Goal: Task Accomplishment & Management: Complete application form

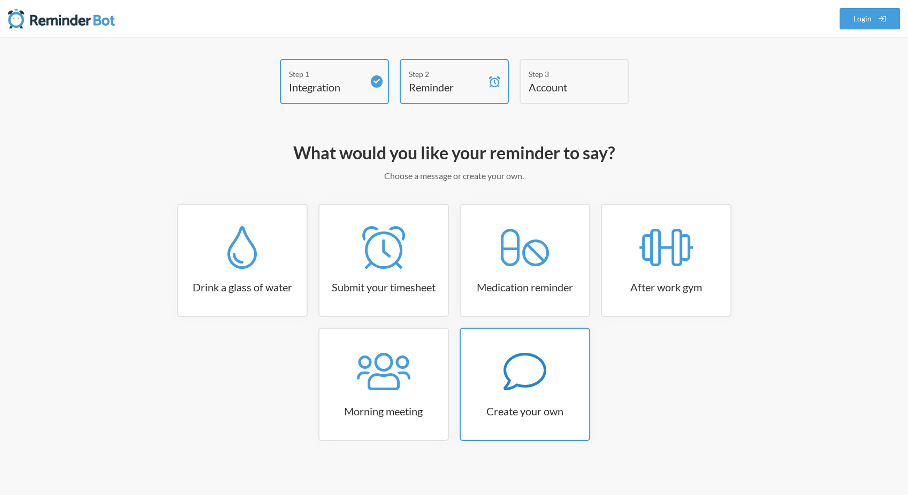
click at [516, 365] on icon at bounding box center [524, 371] width 43 height 43
select select "09:30:00"
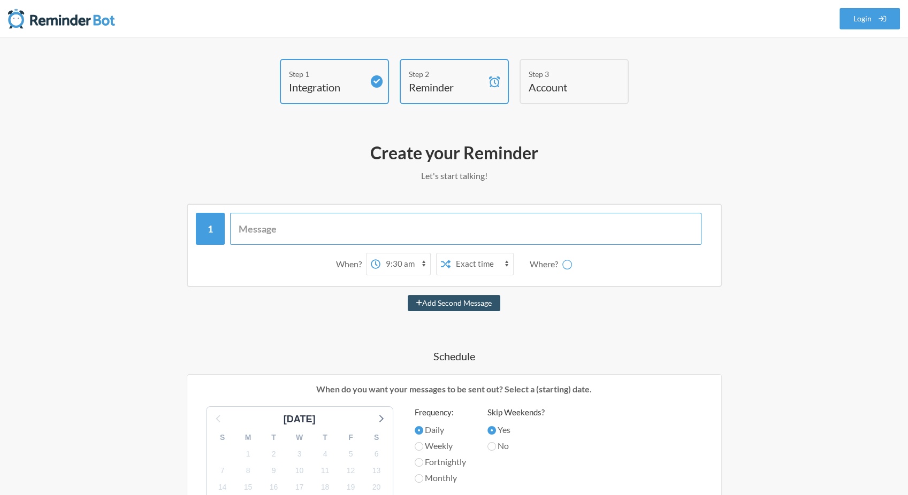
click at [315, 228] on input "text" at bounding box center [465, 229] width 471 height 32
paste input "Reminder: Please check your account inboxes! Don't forget to review and respond…"
type input "Reminder: Please check your account inboxes! Don't forget to review and respond…"
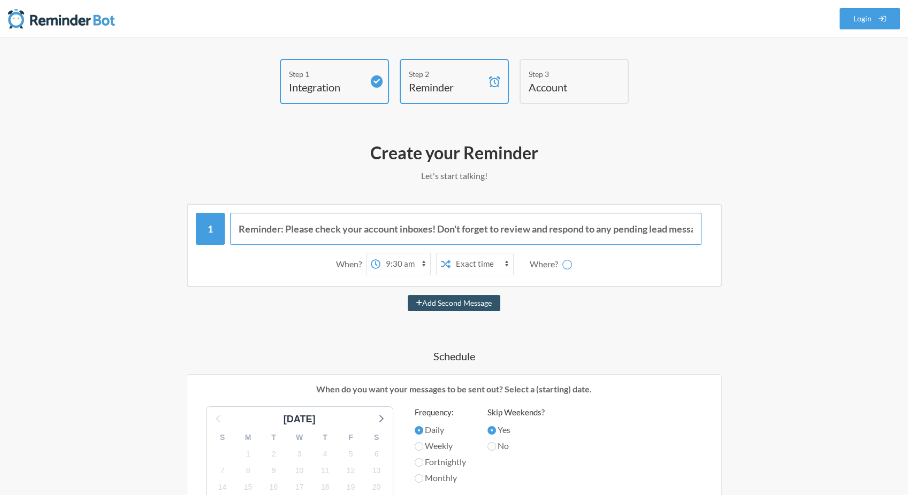
scroll to position [0, 25]
select select "D09G4RQA5LM"
type input "Reminder: Please check your account inboxes! Don't forget to review and respond…"
click at [442, 263] on select "Exact time Random time" at bounding box center [439, 264] width 63 height 21
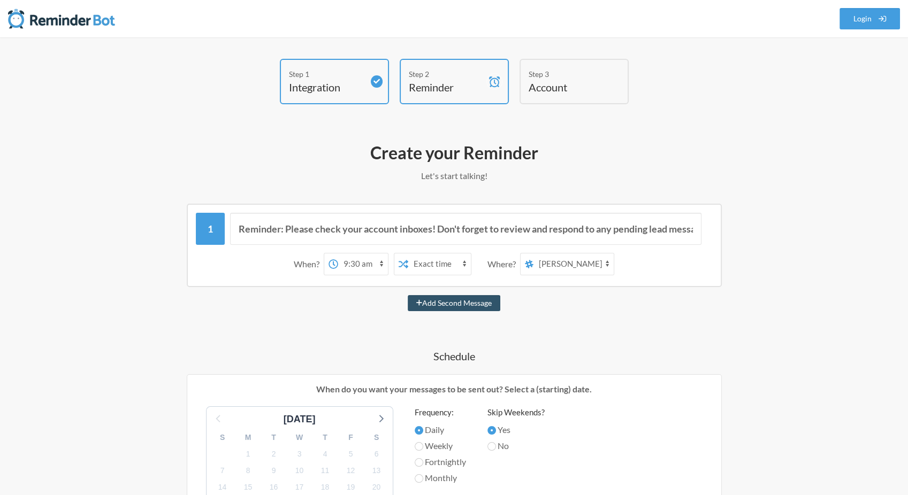
click at [442, 263] on select "Exact time Random time" at bounding box center [439, 264] width 63 height 21
click at [383, 265] on select "12:00 am 12:15 am 12:30 am 12:45 am 1:00 am 1:15 am 1:30 am 1:45 am 2:00 am 2:1…" at bounding box center [363, 264] width 50 height 21
select select "09:00:00"
click at [344, 254] on select "12:00 am 12:15 am 12:30 am 12:45 am 1:00 am 1:15 am 1:30 am 1:45 am 2:00 am 2:1…" at bounding box center [363, 264] width 50 height 21
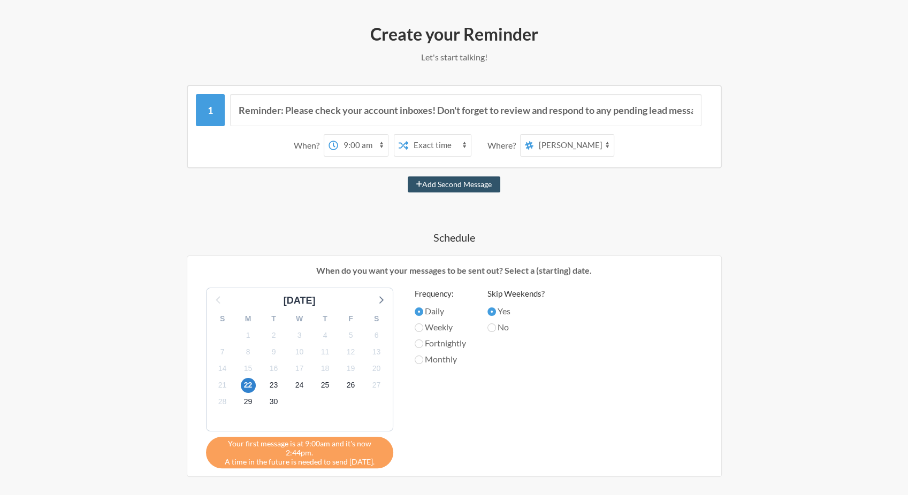
scroll to position [71, 0]
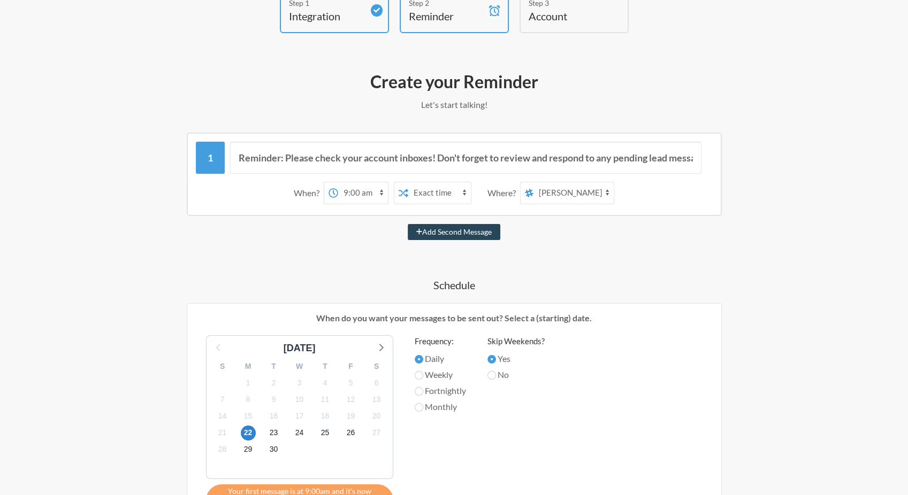
click at [481, 235] on button "Add Second Message" at bounding box center [454, 232] width 93 height 16
select select "10:00:00"
select select "D09G4RQA5LM"
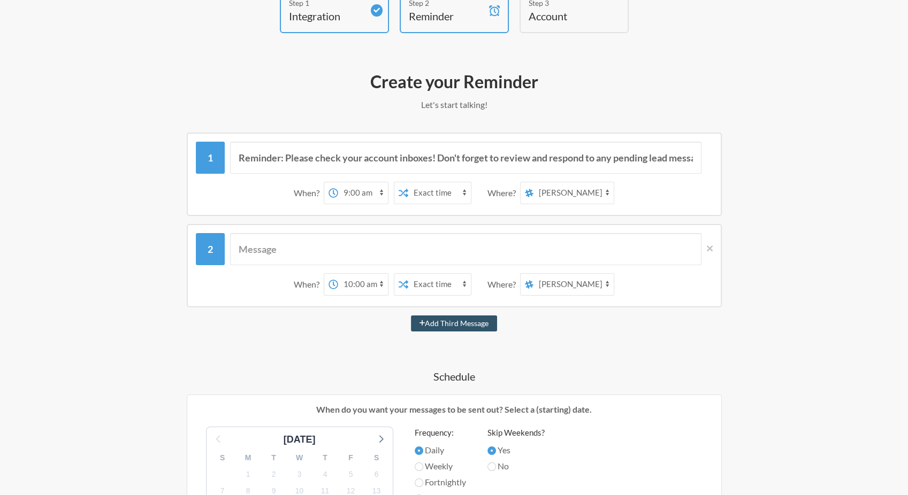
click at [555, 194] on select "all-slack team-chat messages task-alerts [PERSON_NAME] [PERSON_NAME] [PERSON_NA…" at bounding box center [573, 192] width 80 height 21
select select "C097MME9VH9"
click at [539, 182] on select "all-slack team-chat messages task-alerts [PERSON_NAME] [PERSON_NAME] [PERSON_NA…" at bounding box center [573, 192] width 80 height 21
click at [378, 193] on select "12:00 am 12:15 am 12:30 am 12:45 am 1:00 am 1:15 am 1:30 am 1:45 am 2:00 am 2:1…" at bounding box center [363, 192] width 50 height 21
click at [418, 219] on div "Reminder: Please check your account inboxes! Don't forget to review and respond…" at bounding box center [454, 475] width 620 height 685
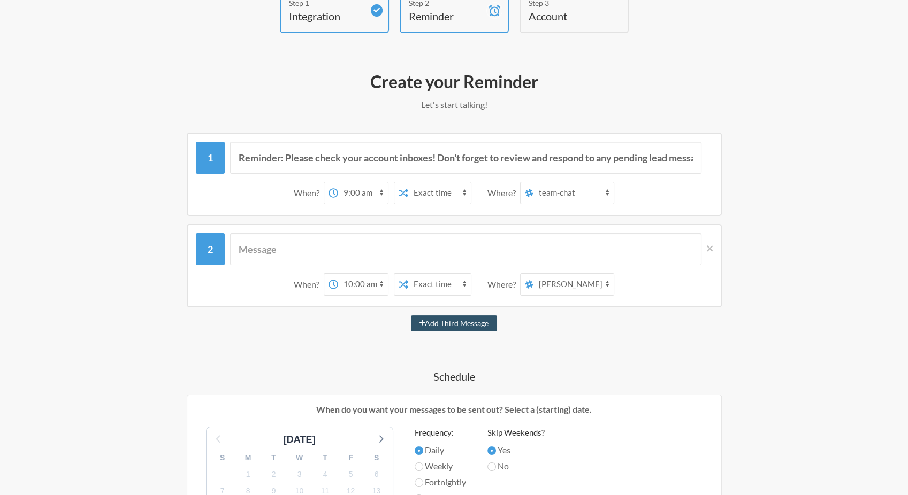
click at [440, 196] on select "Exact time Random time" at bounding box center [439, 192] width 63 height 21
click at [414, 182] on select "Exact time Random time" at bounding box center [439, 192] width 63 height 21
click at [445, 190] on select "Exact time Random time" at bounding box center [439, 192] width 63 height 21
select select "false"
click at [414, 182] on select "Exact time Random time" at bounding box center [439, 192] width 63 height 21
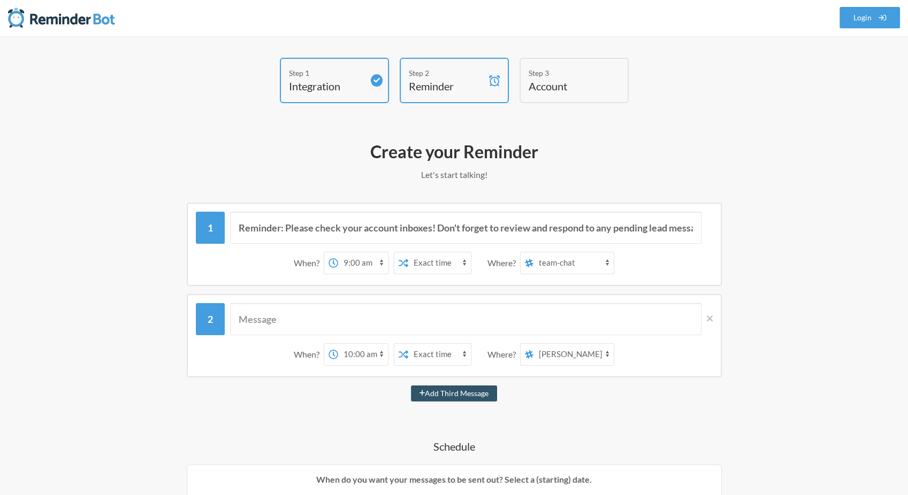
scroll to position [0, 0]
click at [424, 396] on button "Add Third Message" at bounding box center [454, 395] width 87 height 16
select select "11:00:00"
select select "D09G4RQA5LM"
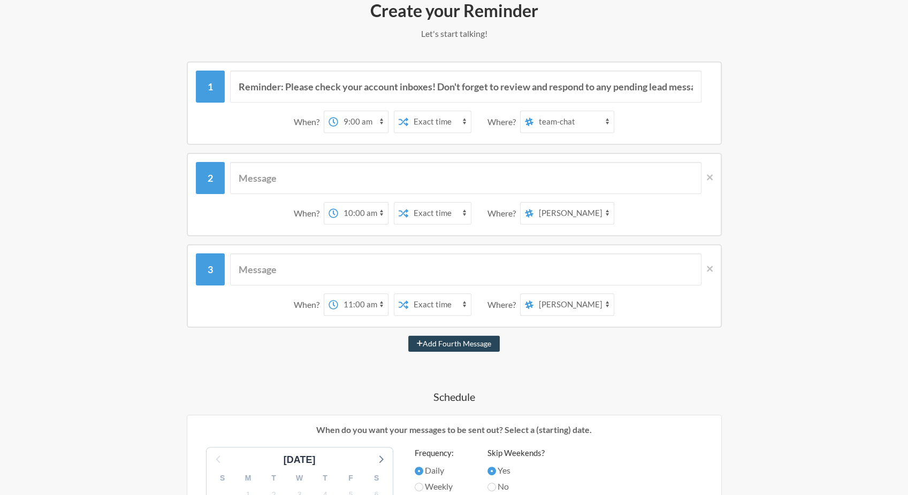
click at [440, 347] on button "Add Fourth Message" at bounding box center [453, 344] width 91 height 16
select select "12:00:00"
select select "D09G4RQA5LM"
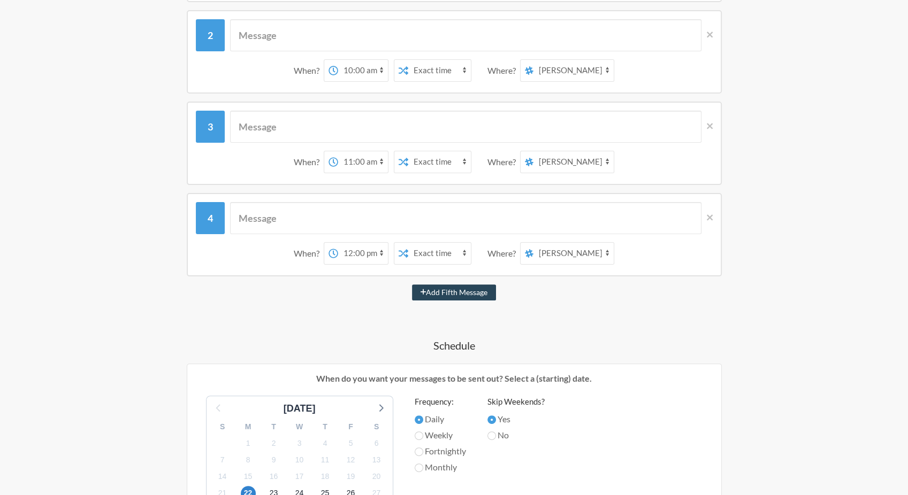
click at [443, 294] on button "Add Fifth Message" at bounding box center [454, 293] width 85 height 16
select select "13:00:00"
select select "D09G4RQA5LM"
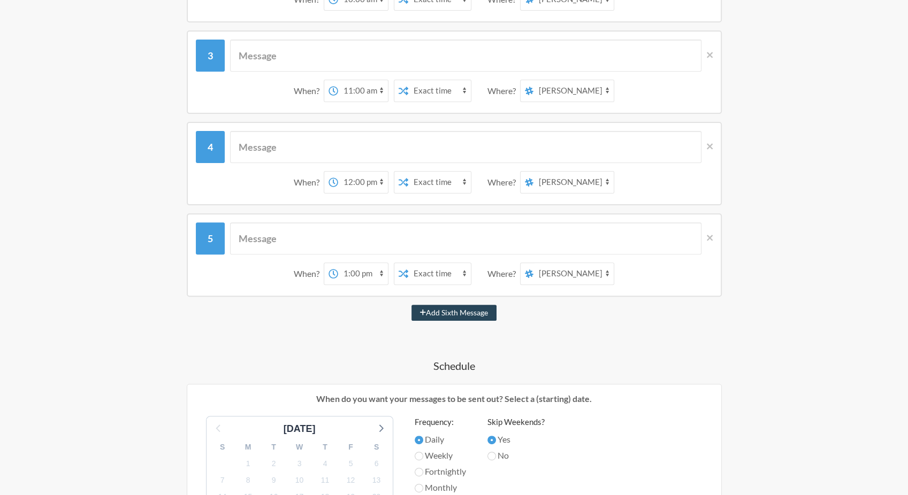
click at [438, 313] on button "Add Sixth Message" at bounding box center [453, 313] width 85 height 16
select select "14:00:00"
select select "D09G4RQA5LM"
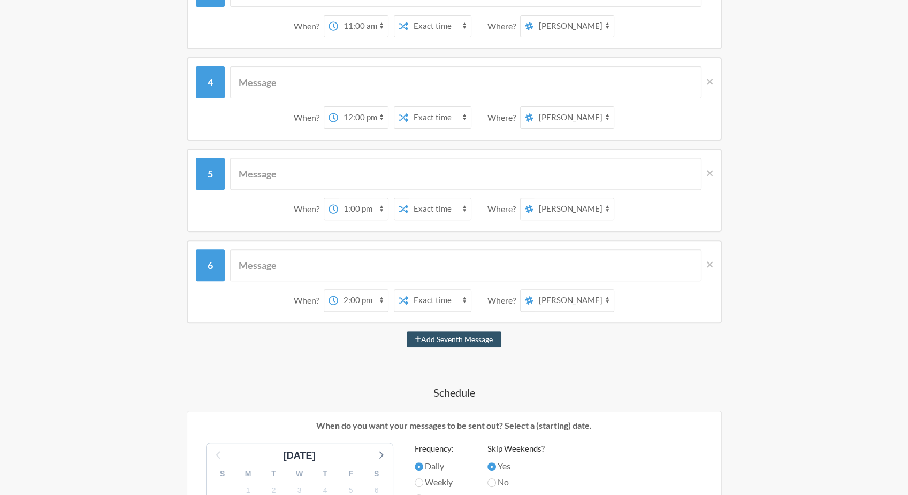
scroll to position [499, 0]
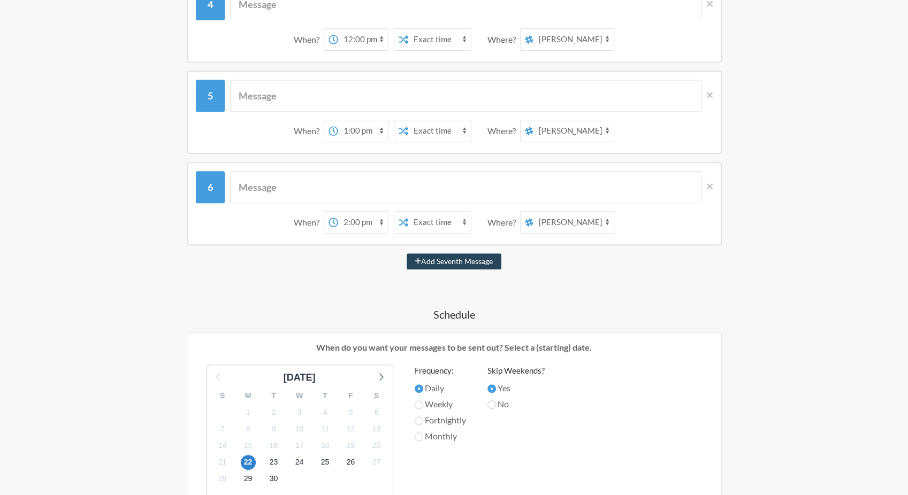
click at [443, 256] on button "Add Seventh Message" at bounding box center [454, 262] width 95 height 16
select select "15:00:00"
select select "D09G4RQA5LM"
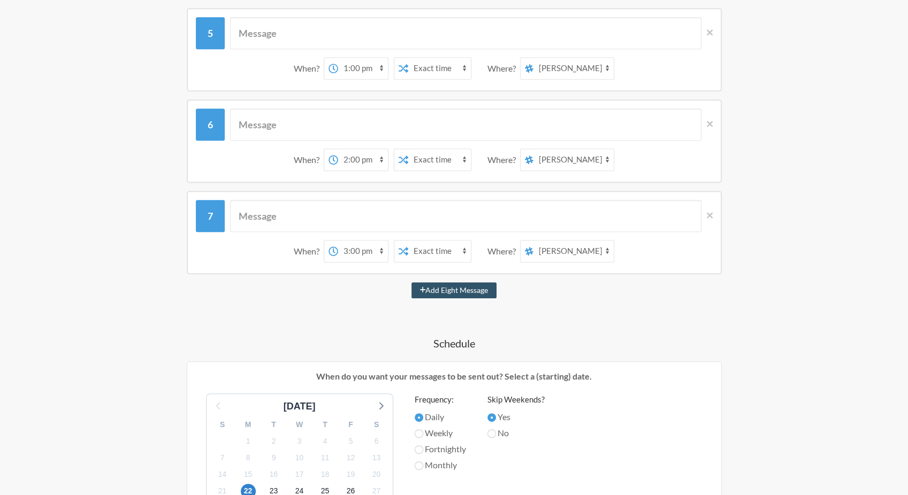
scroll to position [570, 0]
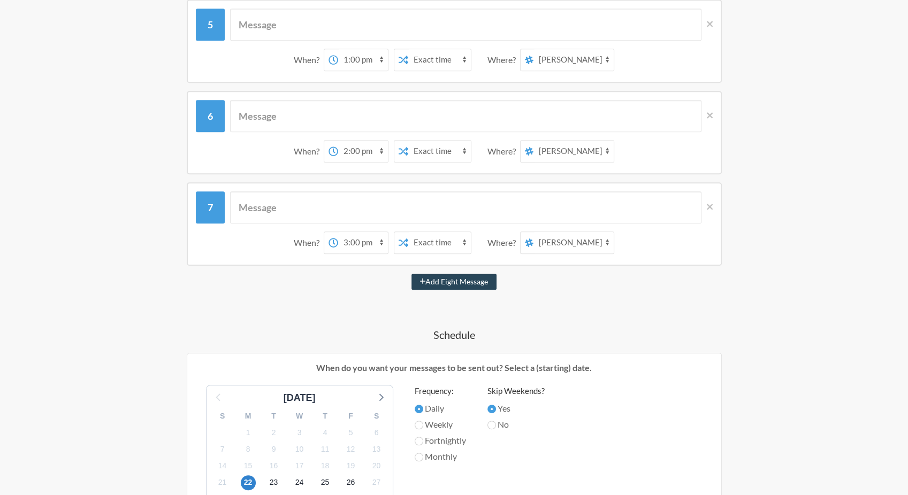
click at [451, 274] on button "Add Eight Message" at bounding box center [454, 282] width 86 height 16
select select "16:00:00"
select select "D09G4RQA5LM"
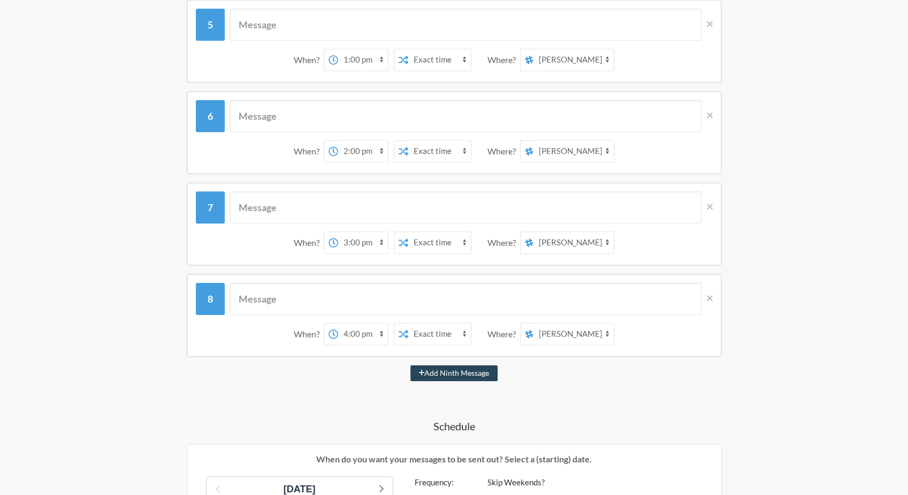
click at [430, 373] on button "Add Ninth Message" at bounding box center [454, 373] width 88 height 16
select select "17:00:00"
select select "D09G4RQA5LM"
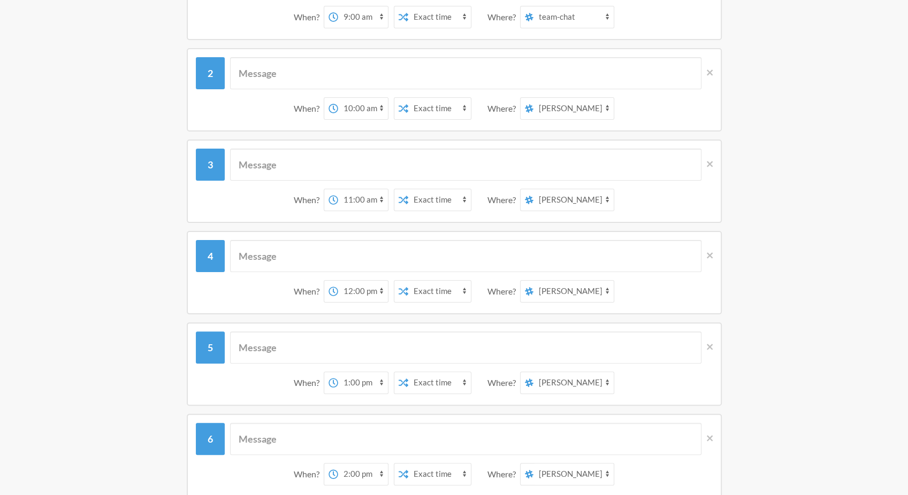
scroll to position [71, 0]
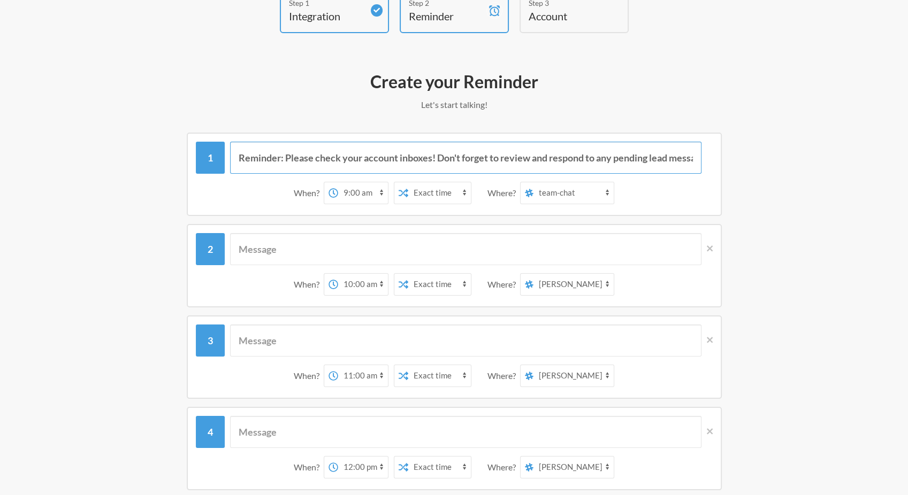
click at [385, 157] on input "Reminder: Please check your account inboxes! Don't forget to review and respond…" at bounding box center [465, 158] width 471 height 32
click at [347, 247] on input "text" at bounding box center [465, 249] width 471 height 32
drag, startPoint x: 240, startPoint y: 157, endPoint x: 281, endPoint y: 159, distance: 41.8
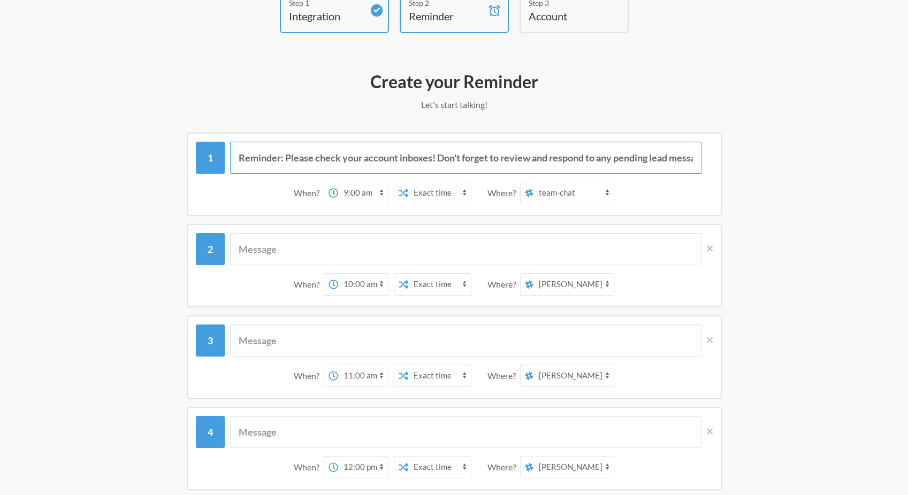
click at [281, 159] on input "Reminder: Please check your account inboxes! Don't forget to review and respond…" at bounding box center [465, 158] width 471 height 32
click at [285, 160] on input "Reminder: Please check your account inboxes! Don't forget to review and respond…" at bounding box center [465, 158] width 471 height 32
click at [241, 158] on input "Reminder: Please check your account inboxes! Don't forget to review and respond…" at bounding box center [465, 158] width 471 height 32
click at [295, 163] on input "*Reminder*: Please check your account inboxes! Don't forget to review and respo…" at bounding box center [465, 158] width 471 height 32
click at [295, 162] on input "*Reminder*: Please check your account inboxes! Don't forget to review and respo…" at bounding box center [465, 158] width 471 height 32
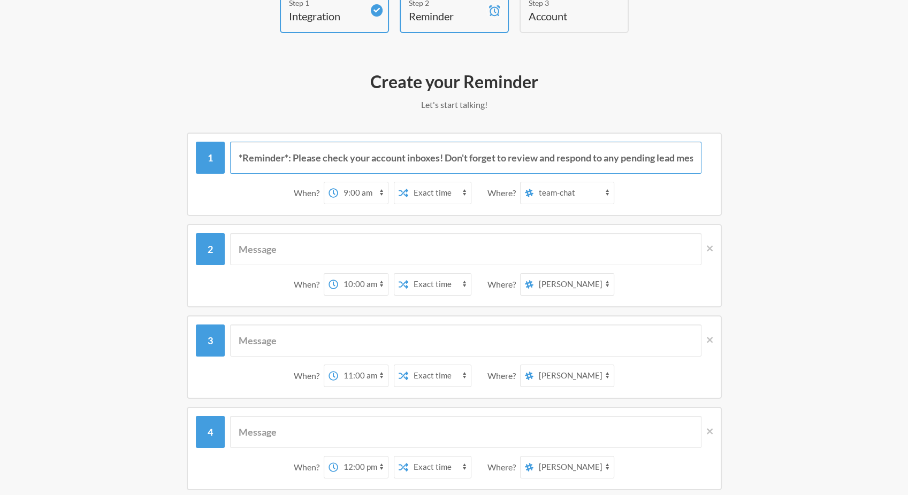
click at [296, 162] on input "*Reminder*: Please check your account inboxes! Don't forget to review and respo…" at bounding box center [465, 158] width 471 height 32
type input "*Reminder*: Please check your account inboxes! Don't forget to review and respo…"
click at [301, 248] on input "text" at bounding box center [465, 249] width 471 height 32
paste input "*Reminder*: Please check your account inboxes! Don't forget to review and respo…"
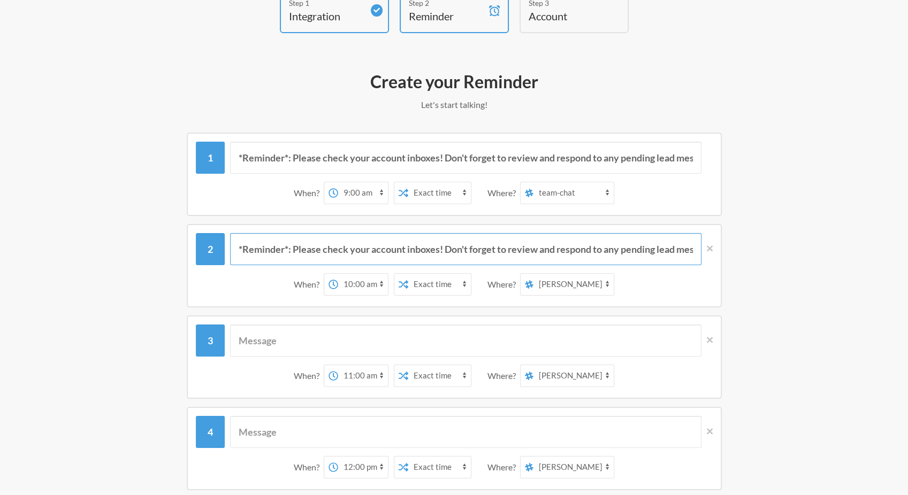
scroll to position [0, 32]
type input "*Reminder*: Please check your account inboxes! Don't forget to review and respo…"
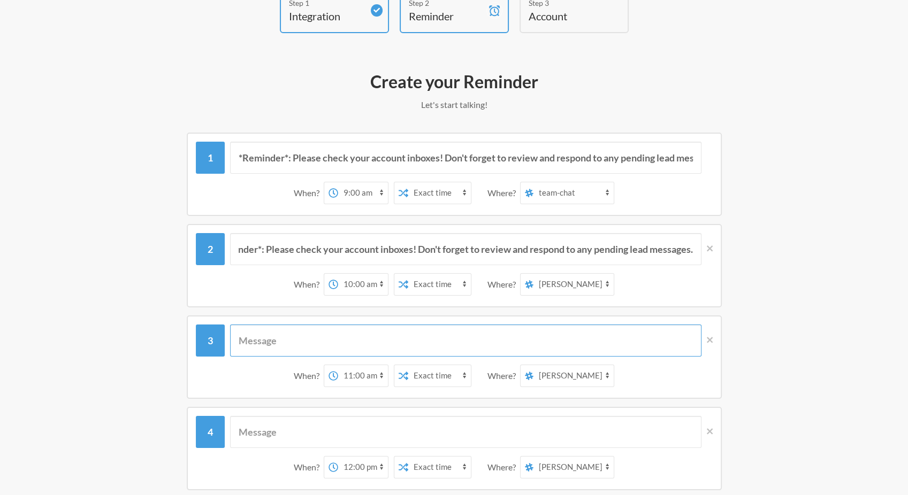
scroll to position [0, 0]
click at [285, 339] on input "text" at bounding box center [465, 341] width 471 height 32
paste input "*Reminder*: Please check your account inboxes! Don't forget to review and respo…"
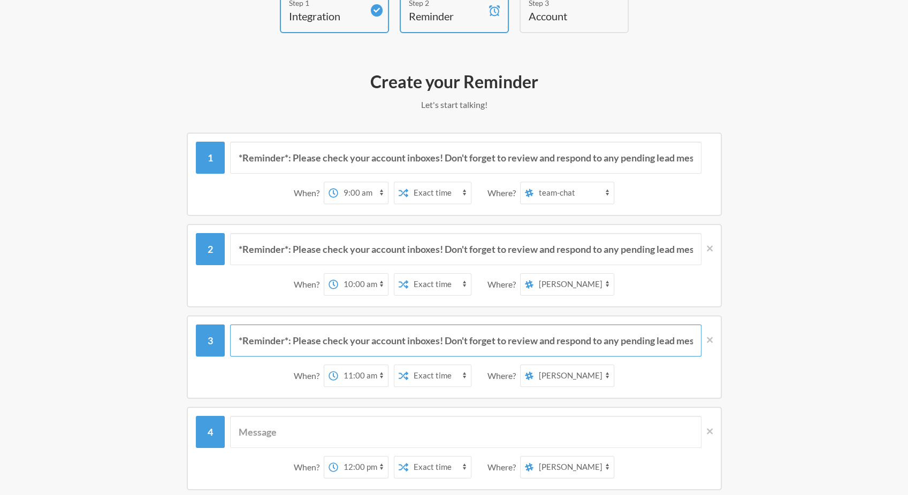
scroll to position [0, 32]
type input "*Reminder*: Please check your account inboxes! Don't forget to review and respo…"
click at [283, 423] on input "text" at bounding box center [465, 432] width 471 height 32
paste input "*Reminder*: Please check your account inboxes! Don't forget to review and respo…"
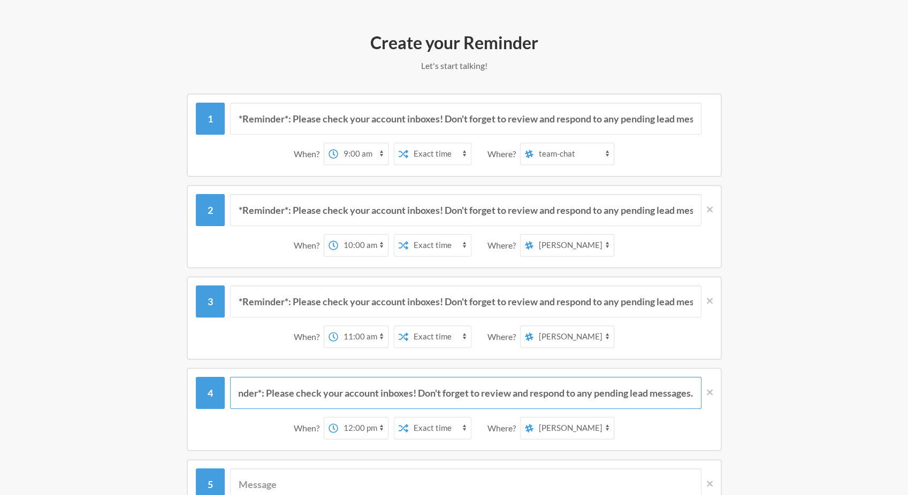
scroll to position [285, 0]
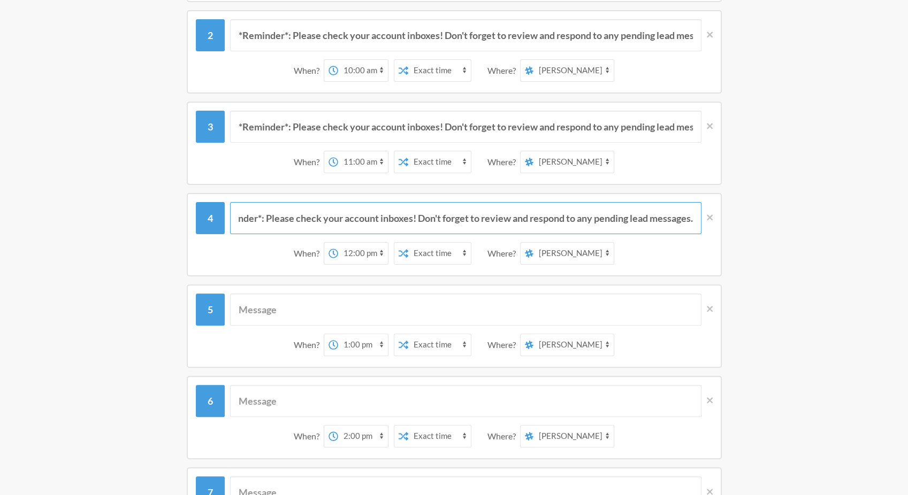
type input "*Reminder*: Please check your account inboxes! Don't forget to review and respo…"
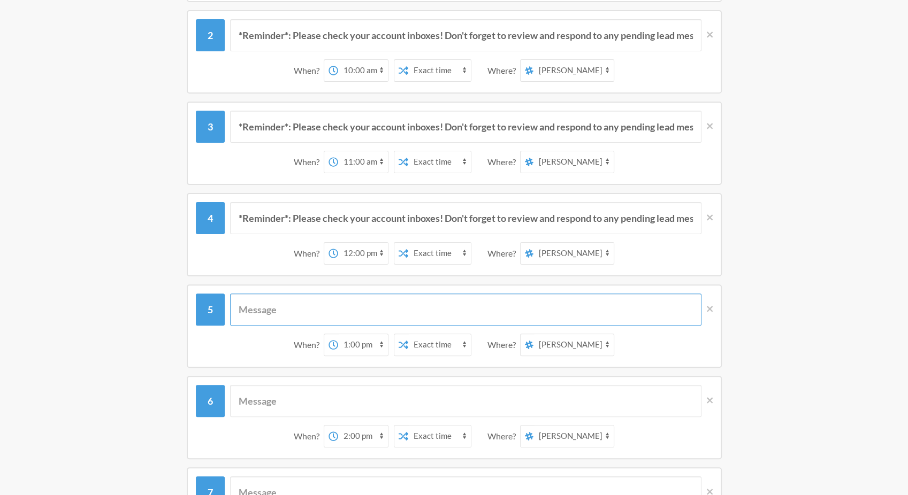
click at [285, 305] on input "text" at bounding box center [465, 310] width 471 height 32
paste input "*Reminder*: Please check your account inboxes! Don't forget to review and respo…"
type input "*Reminder*: Please check your account inboxes! Don't forget to review and respo…"
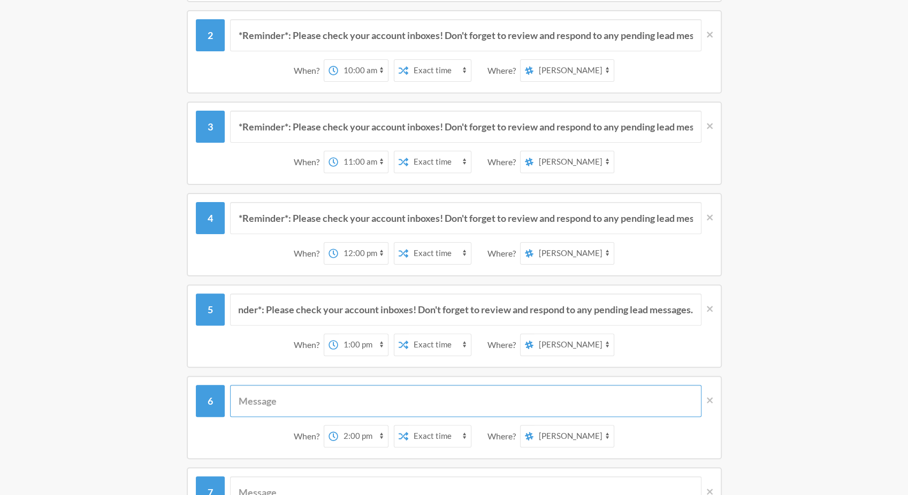
scroll to position [0, 0]
click at [286, 403] on input "text" at bounding box center [465, 401] width 471 height 32
paste input "*Reminder*: Please check your account inboxes! Don't forget to review and respo…"
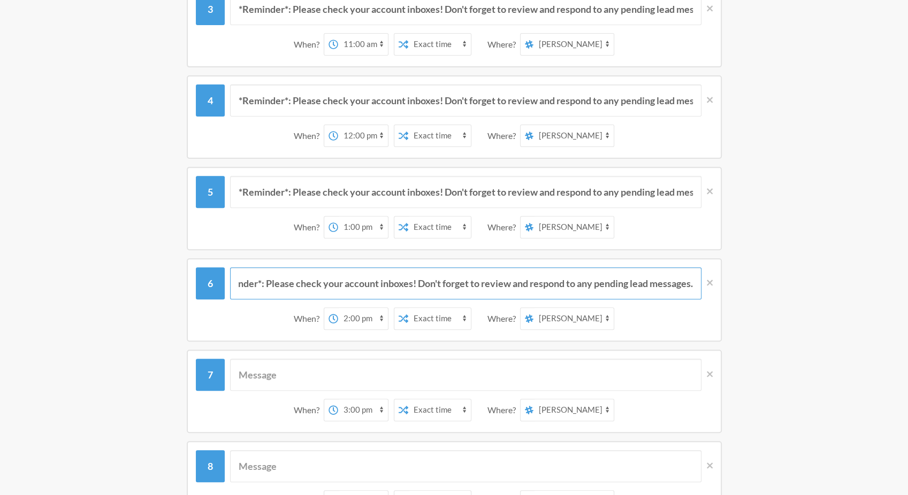
scroll to position [428, 0]
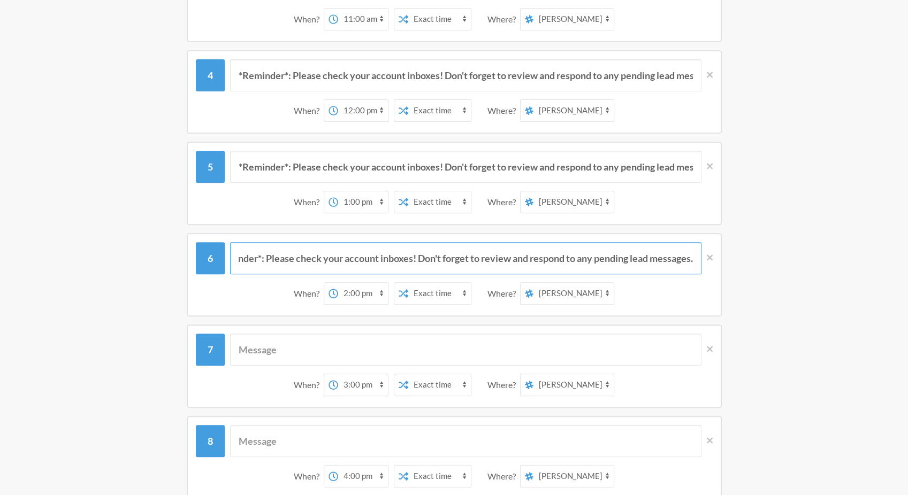
type input "*Reminder*: Please check your account inboxes! Don't forget to review and respo…"
click at [278, 334] on input "text" at bounding box center [465, 350] width 471 height 32
paste input "*Reminder*: Please check your account inboxes! Don't forget to review and respo…"
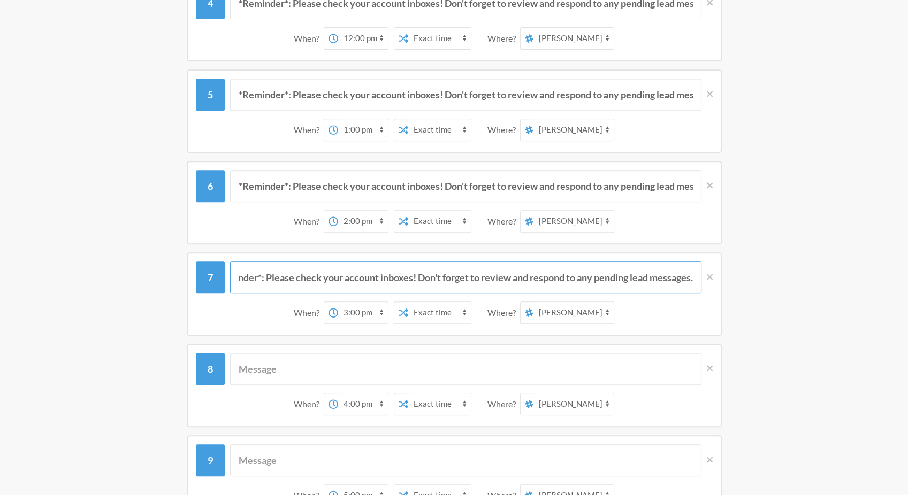
scroll to position [570, 0]
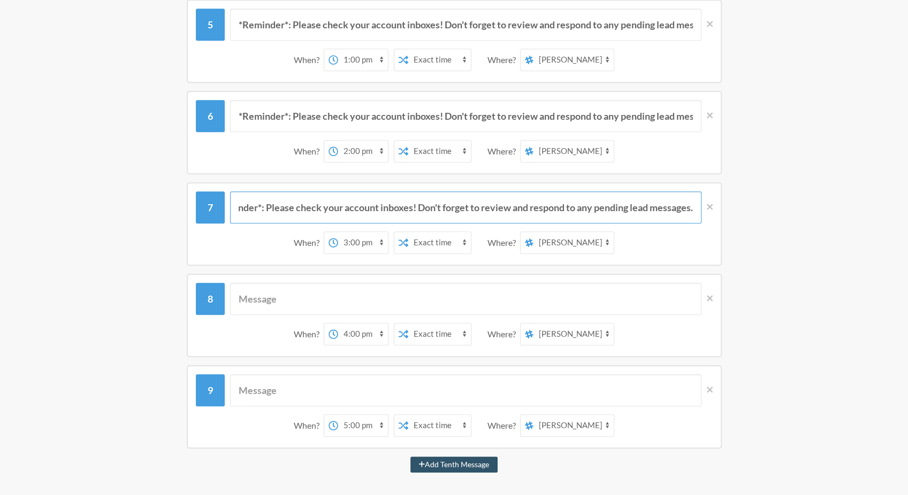
type input "*Reminder*: Please check your account inboxes! Don't forget to review and respo…"
click at [278, 290] on input "text" at bounding box center [465, 299] width 471 height 32
paste input "*Reminder*: Please check your account inboxes! Don't forget to review and respo…"
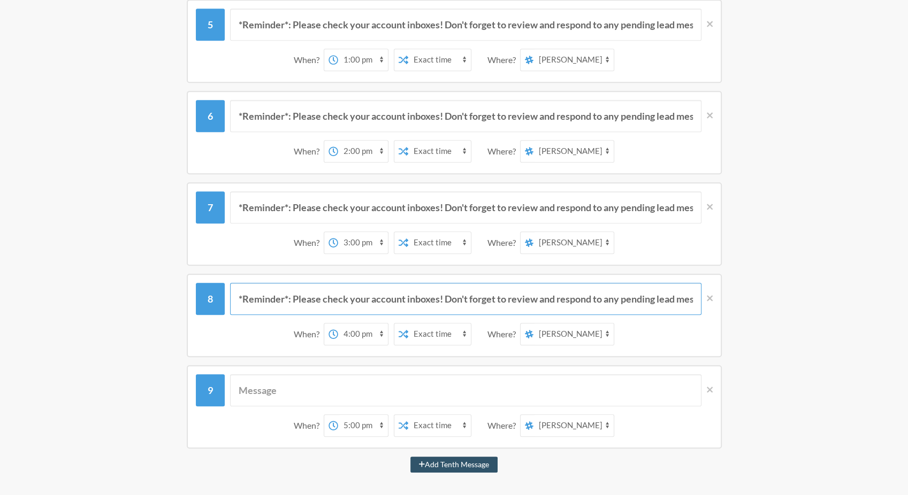
scroll to position [0, 32]
type input "*Reminder*: Please check your account inboxes! Don't forget to review and respo…"
click at [285, 380] on input "text" at bounding box center [465, 390] width 471 height 32
paste input "*Reminder*: Please check your account inboxes! Don't forget to review and respo…"
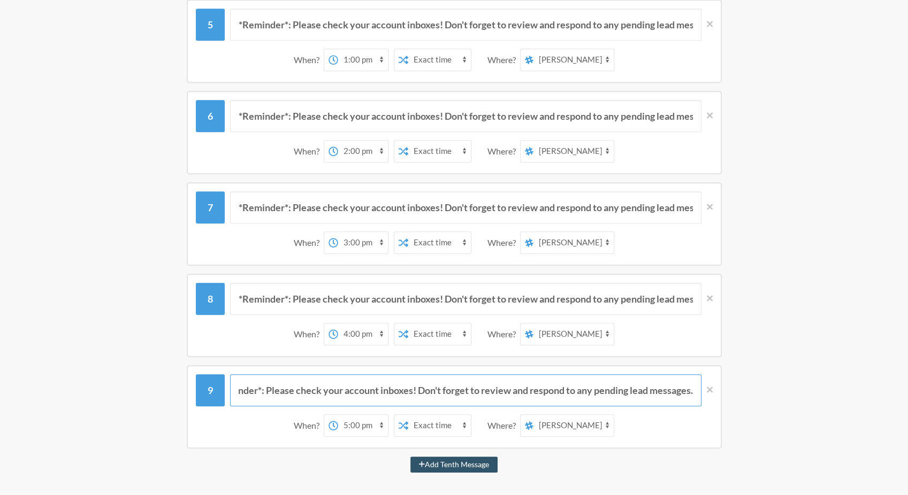
scroll to position [713, 0]
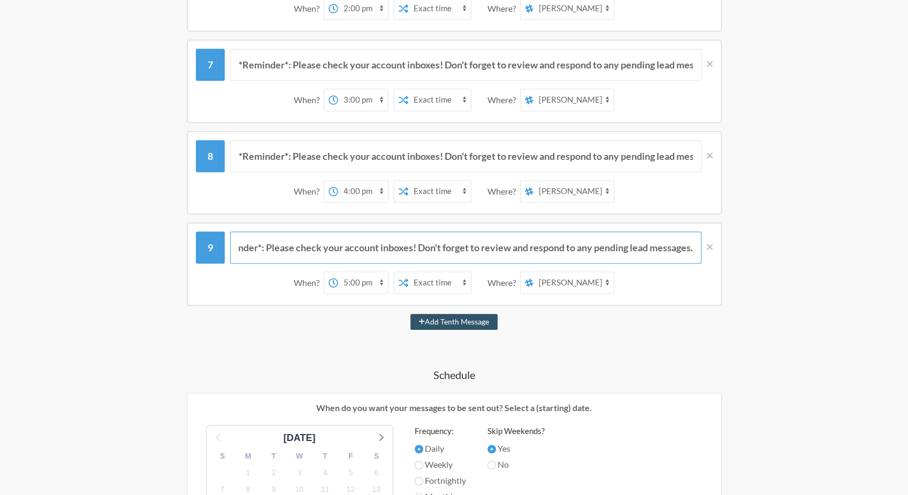
type input "*Reminder*: Please check your account inboxes! Don't forget to review and respo…"
drag, startPoint x: 295, startPoint y: 328, endPoint x: 307, endPoint y: 343, distance: 18.6
click at [295, 328] on div "*Reminder*: Please check your account inboxes! Don't forget to review and respo…" at bounding box center [454, 153] width 620 height 1325
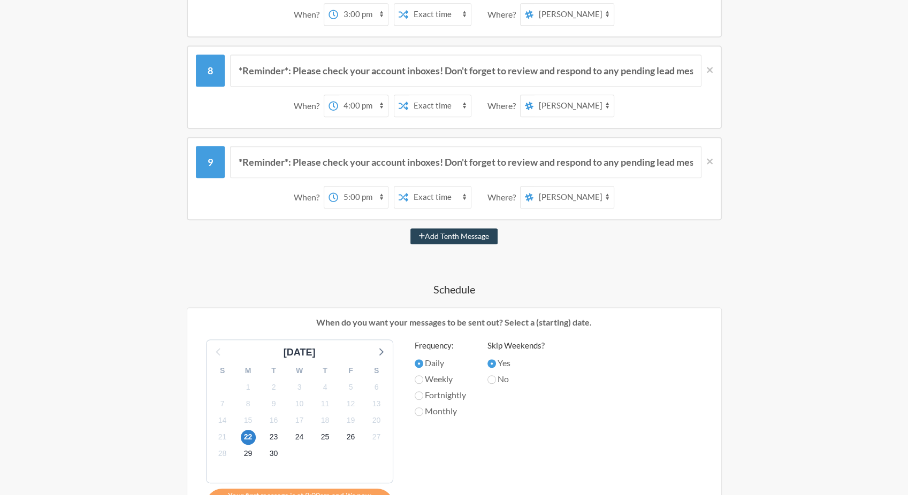
click at [435, 235] on button "Add Tenth Message" at bounding box center [453, 236] width 87 height 16
select select "18:00:00"
select select "D09G4RQA5LM"
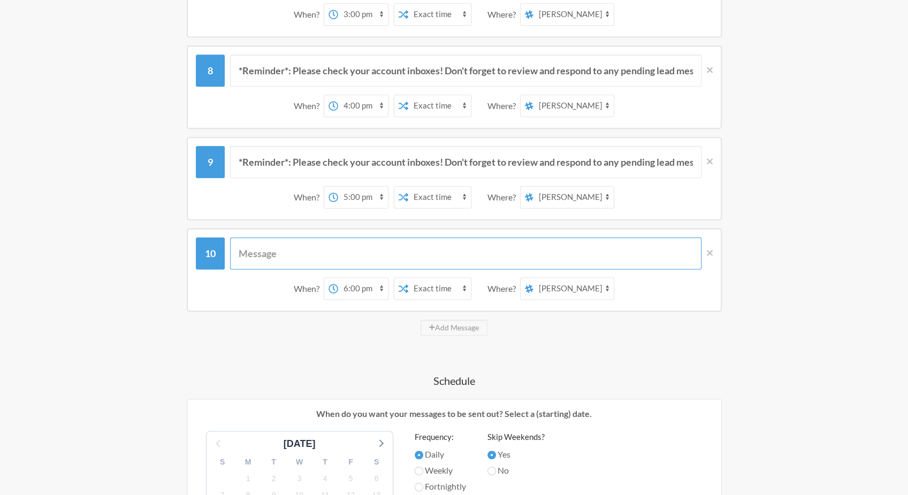
click at [372, 248] on input "text" at bounding box center [465, 253] width 471 height 32
paste input "*Reminder*: Please check your account inboxes! Don't forget to review and respo…"
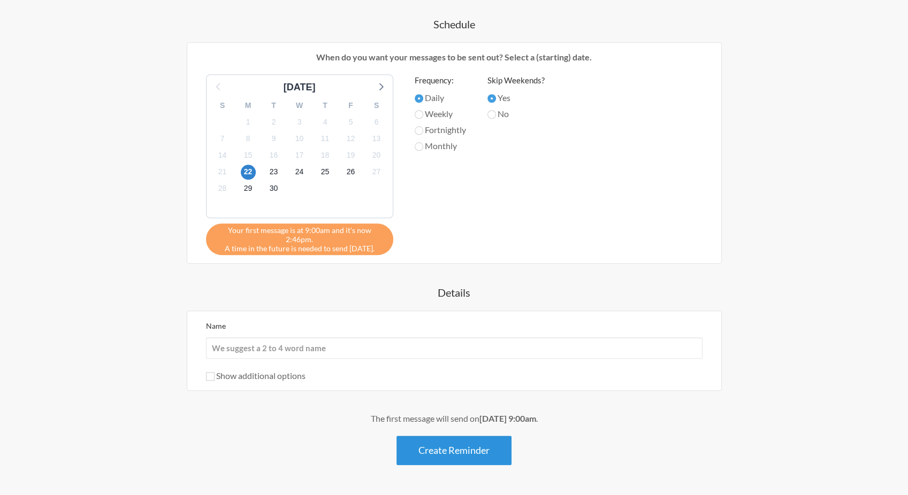
type input "*Reminder*: Please check your account inboxes! Don't forget to review and respo…"
click at [453, 438] on button "Create Reminder" at bounding box center [453, 450] width 115 height 29
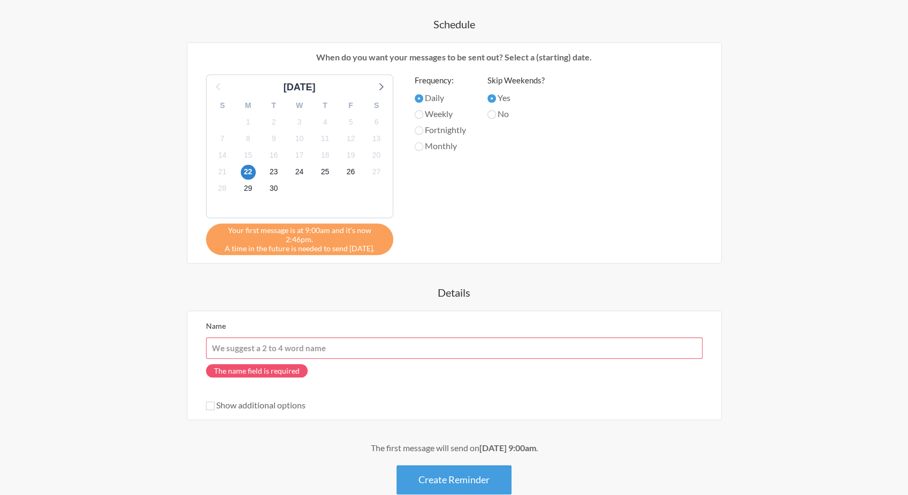
click at [296, 338] on input "Name" at bounding box center [454, 348] width 496 height 21
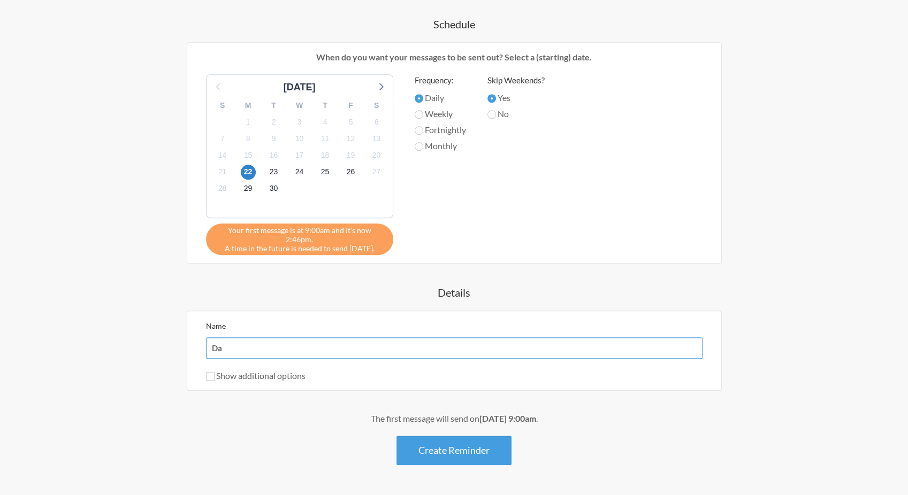
type input "D"
type input "Hourly Inbox Reminder"
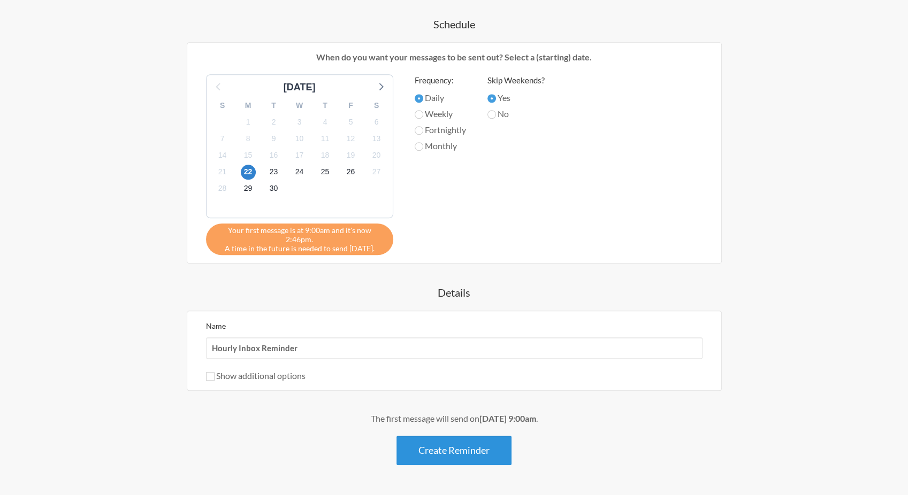
click at [456, 438] on button "Create Reminder" at bounding box center [453, 450] width 115 height 29
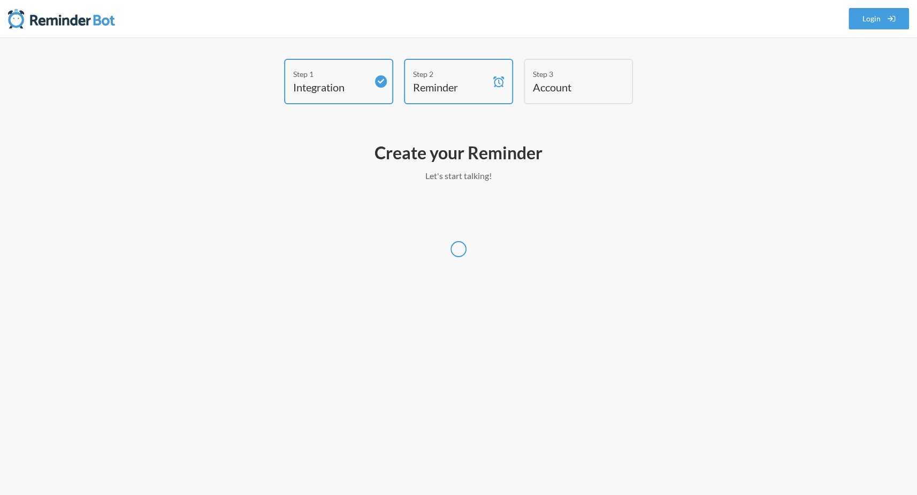
select select "America/Chicago"
select select "US"
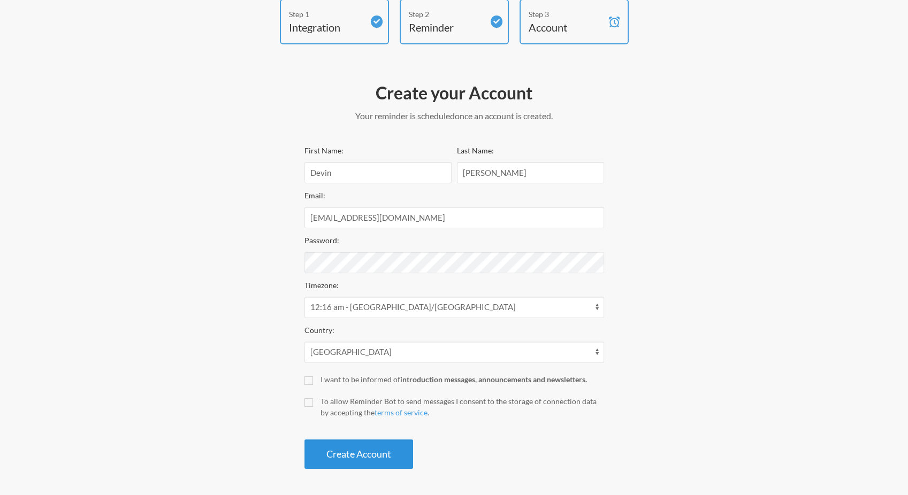
click at [330, 451] on button "Create Account" at bounding box center [358, 454] width 109 height 29
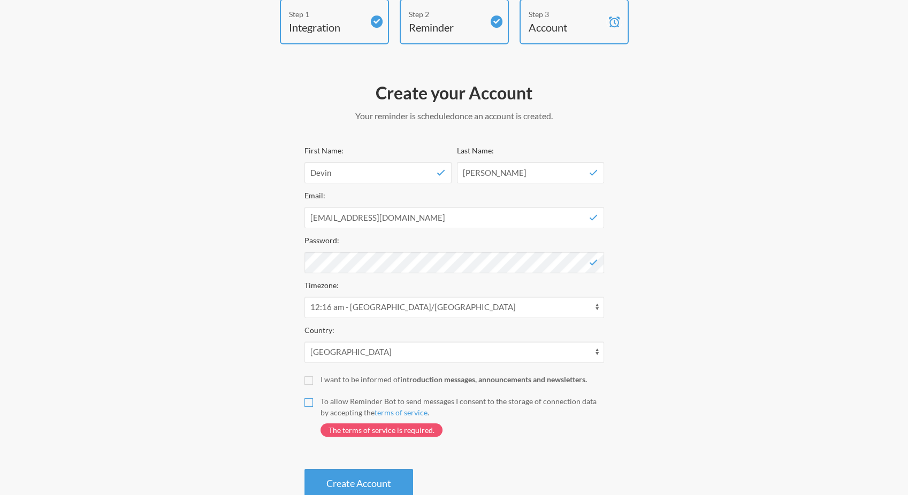
click at [311, 402] on input "To allow Reminder Bot to send messages I consent to the storage of connection d…" at bounding box center [308, 403] width 9 height 9
checkbox input "true"
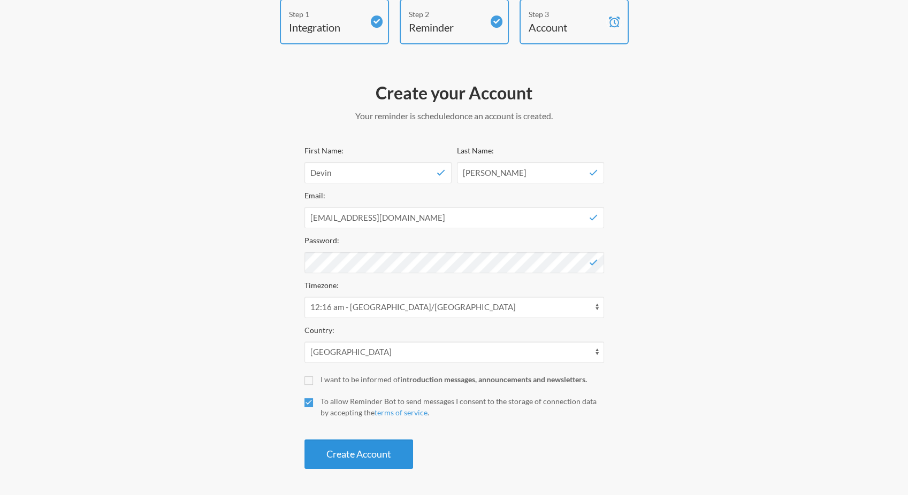
click at [330, 455] on button "Create Account" at bounding box center [358, 454] width 109 height 29
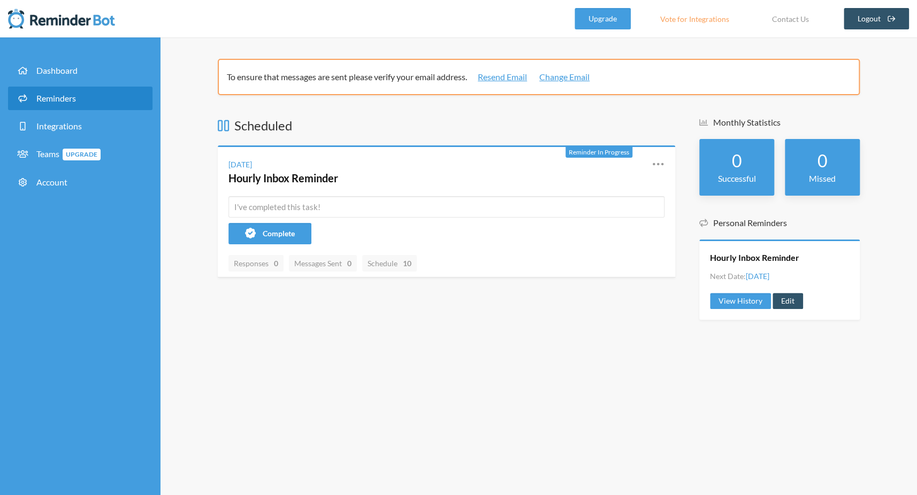
click at [65, 96] on span "Reminders" at bounding box center [56, 98] width 40 height 10
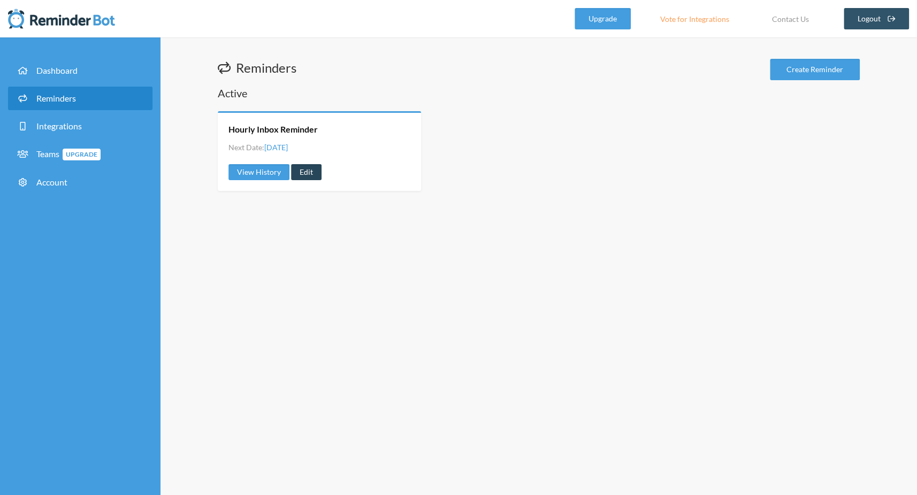
click at [307, 172] on link "Edit" at bounding box center [306, 172] width 30 height 16
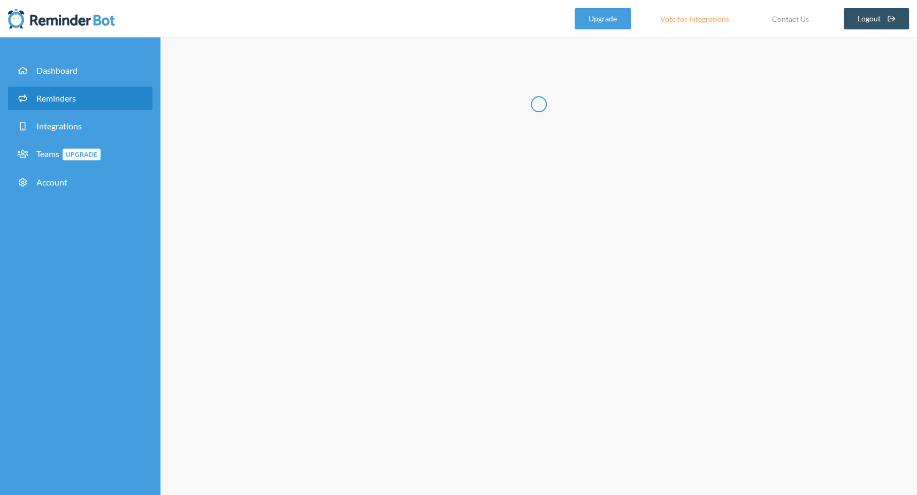
type input "Hourly Inbox Reminder"
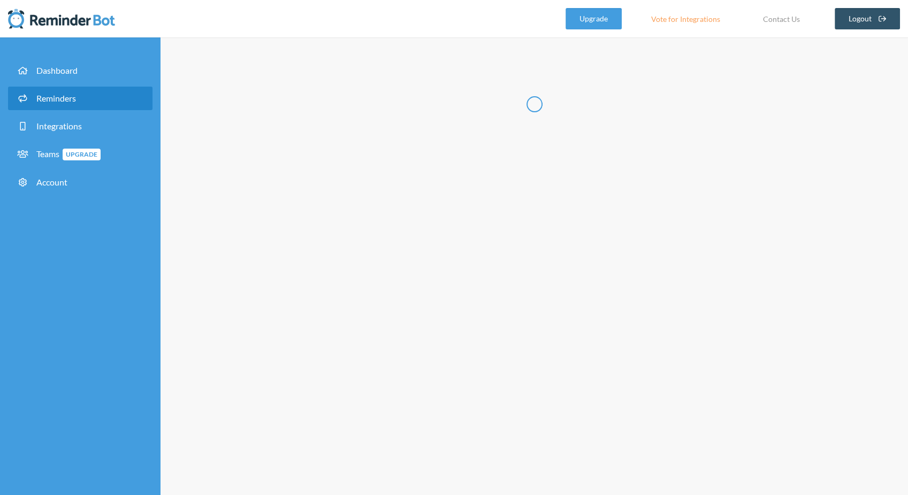
select select "09:00:00"
select select "10:00:00"
select select "11:00:00"
select select "12:00:00"
select select "13:00:00"
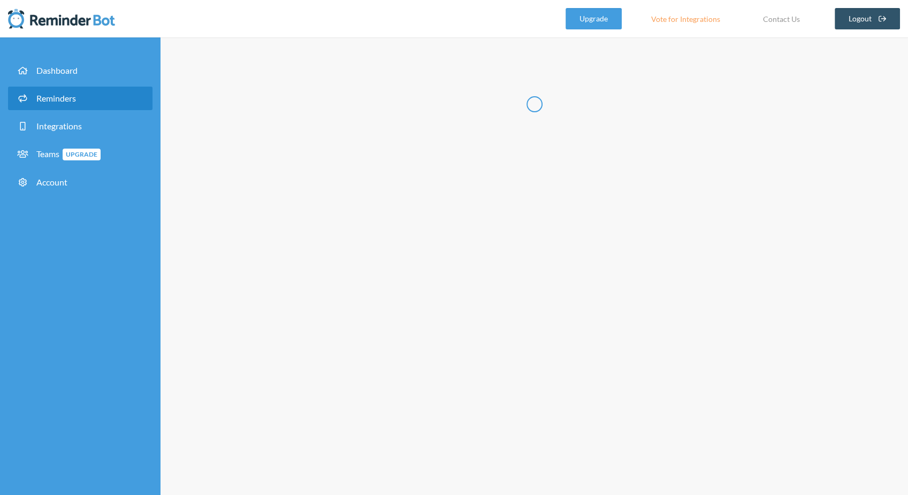
select select "14:00:00"
select select "15:00:00"
select select "16:00:00"
select select "17:00:00"
select select "18:00:00"
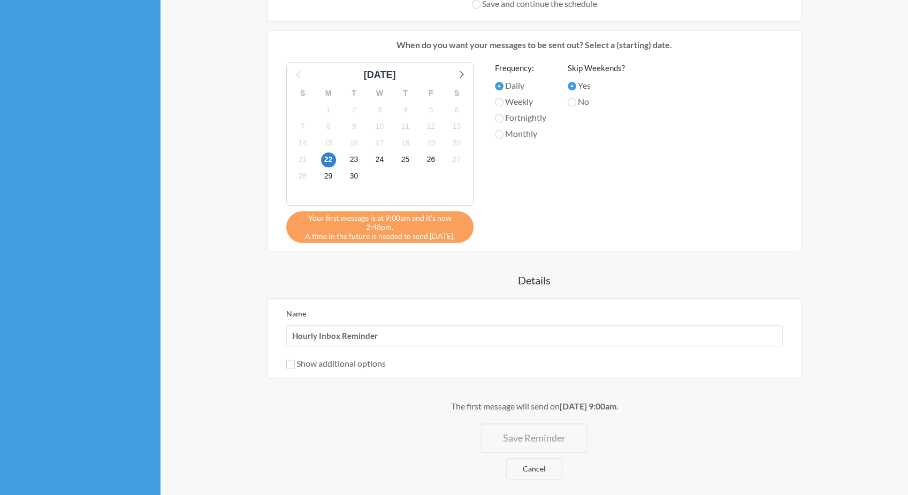
scroll to position [1241, 0]
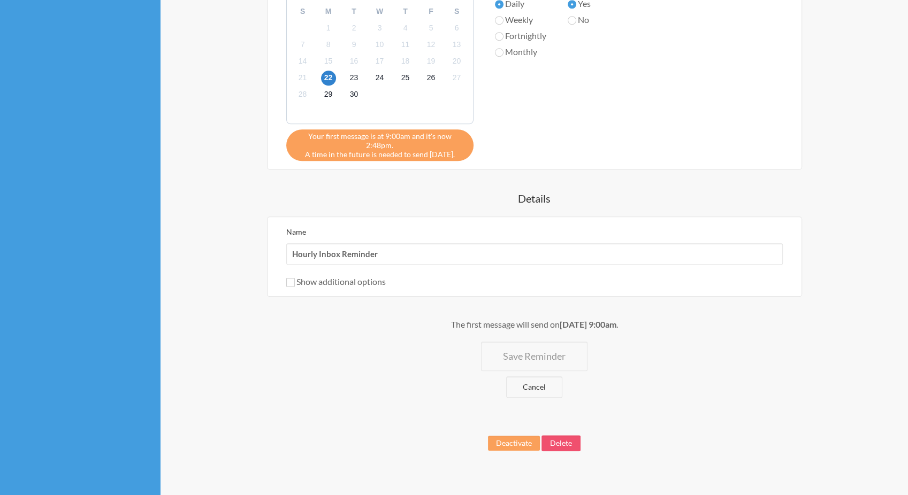
select select "C097MME9VH9"
select select "D09G4RQA5LM"
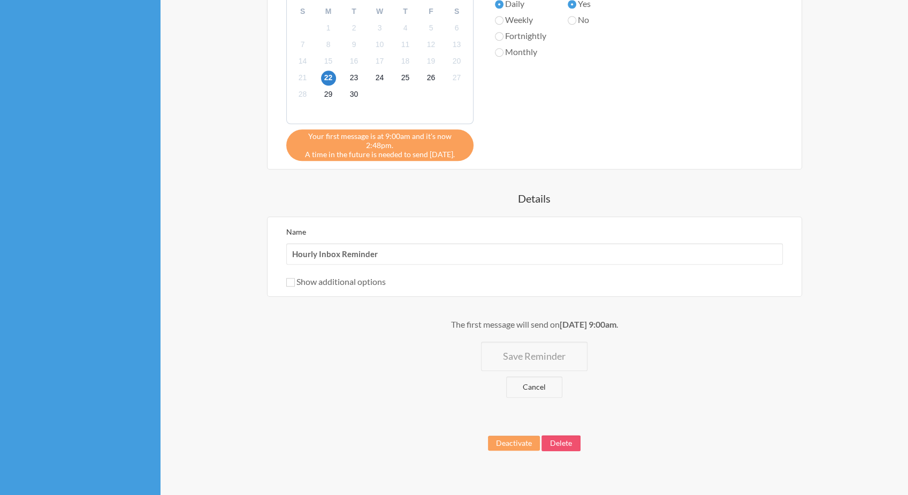
select select "D09G4RQA5LM"
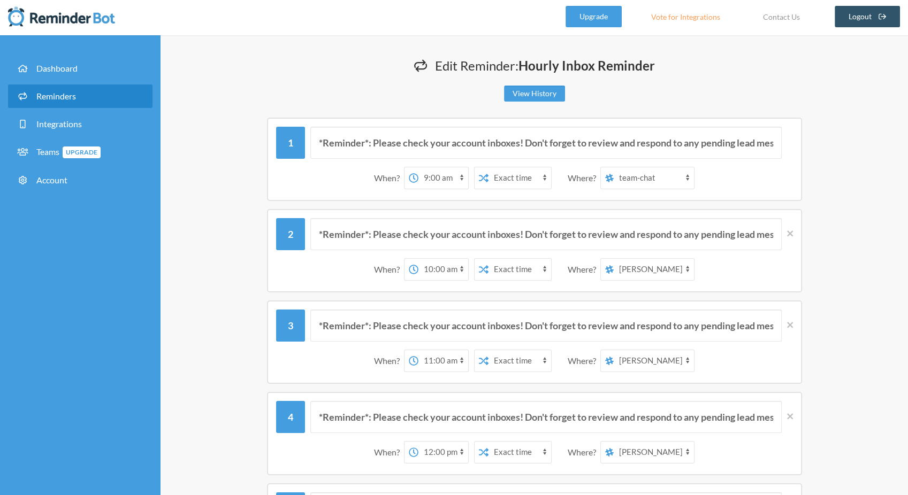
scroll to position [0, 0]
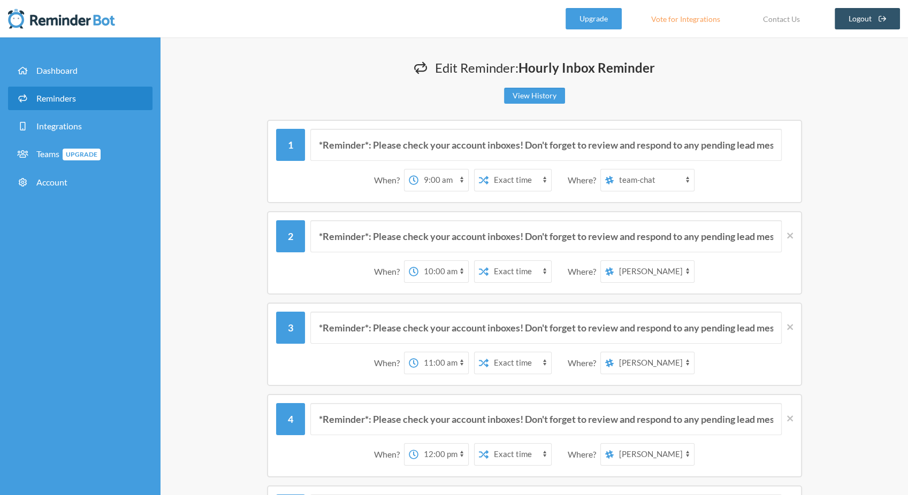
click at [650, 273] on select "all-slack team-chat messages task-alerts [PERSON_NAME] [PERSON_NAME] [PERSON_NA…" at bounding box center [654, 271] width 80 height 21
select select "C097MME9VH9"
click at [619, 261] on select "all-slack team-chat messages task-alerts [PERSON_NAME] [PERSON_NAME] [PERSON_NA…" at bounding box center [654, 271] width 80 height 21
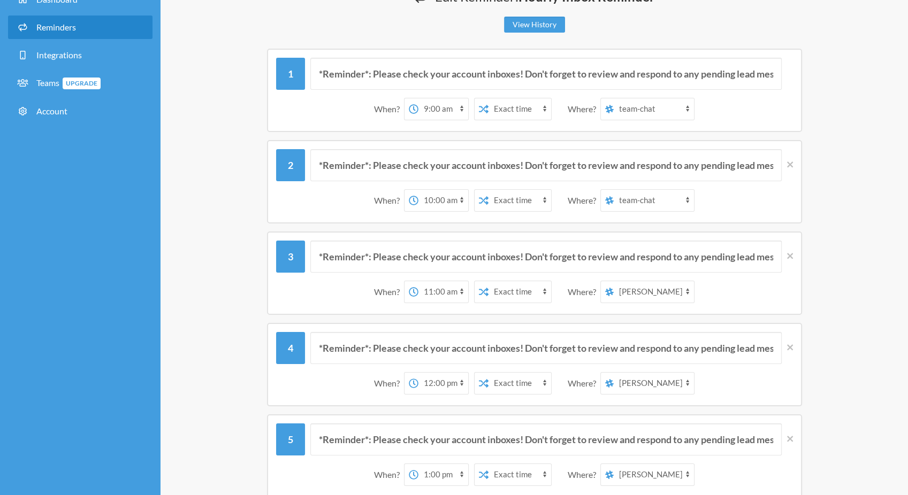
click at [656, 291] on select "all-slack team-chat messages task-alerts [PERSON_NAME] [PERSON_NAME] [PERSON_NA…" at bounding box center [654, 291] width 80 height 21
click at [654, 295] on select "all-slack team-chat messages task-alerts [PERSON_NAME] [PERSON_NAME] [PERSON_NA…" at bounding box center [654, 291] width 80 height 21
select select "C097MME9VH9"
click at [619, 281] on select "all-slack team-chat messages task-alerts [PERSON_NAME] [PERSON_NAME] [PERSON_NA…" at bounding box center [654, 291] width 80 height 21
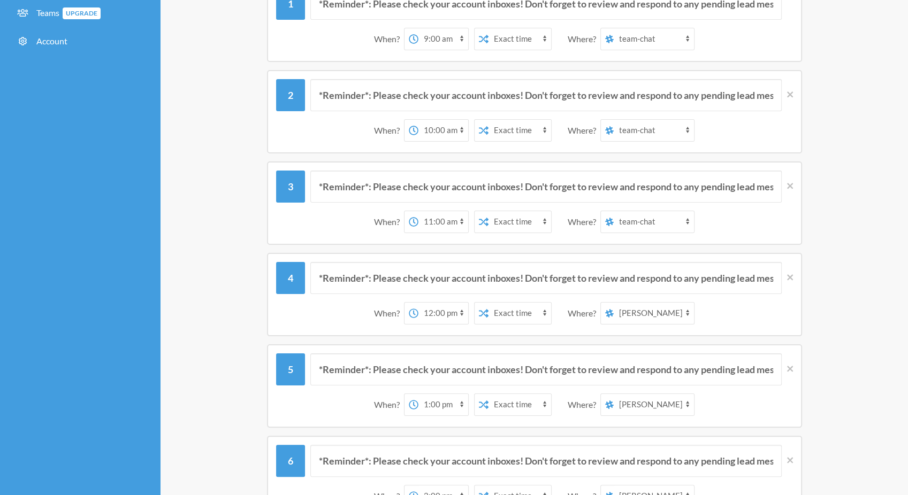
scroll to position [142, 0]
click at [650, 311] on select "all-slack team-chat messages task-alerts [PERSON_NAME] [PERSON_NAME] [PERSON_NA…" at bounding box center [654, 312] width 80 height 21
select select "C097MME9VH9"
click at [619, 302] on select "all-slack team-chat messages task-alerts [PERSON_NAME] [PERSON_NAME] [PERSON_NA…" at bounding box center [654, 312] width 80 height 21
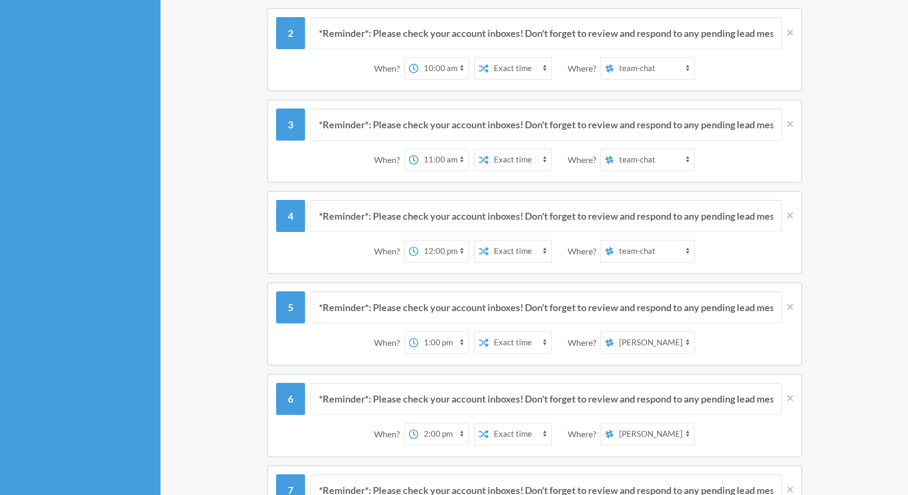
scroll to position [214, 0]
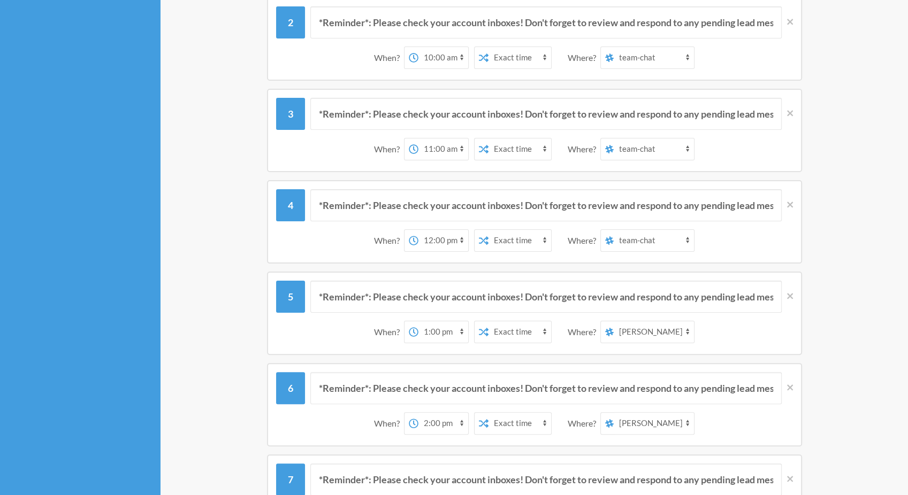
click at [653, 326] on select "all-slack team-chat messages task-alerts [PERSON_NAME] [PERSON_NAME] [PERSON_NA…" at bounding box center [654, 331] width 80 height 21
click at [648, 333] on select "all-slack team-chat messages task-alerts [PERSON_NAME] [PERSON_NAME] [PERSON_NA…" at bounding box center [654, 331] width 80 height 21
select select "C097MME9VH9"
click at [619, 321] on select "all-slack team-chat messages task-alerts [PERSON_NAME] [PERSON_NAME] [PERSON_NA…" at bounding box center [654, 331] width 80 height 21
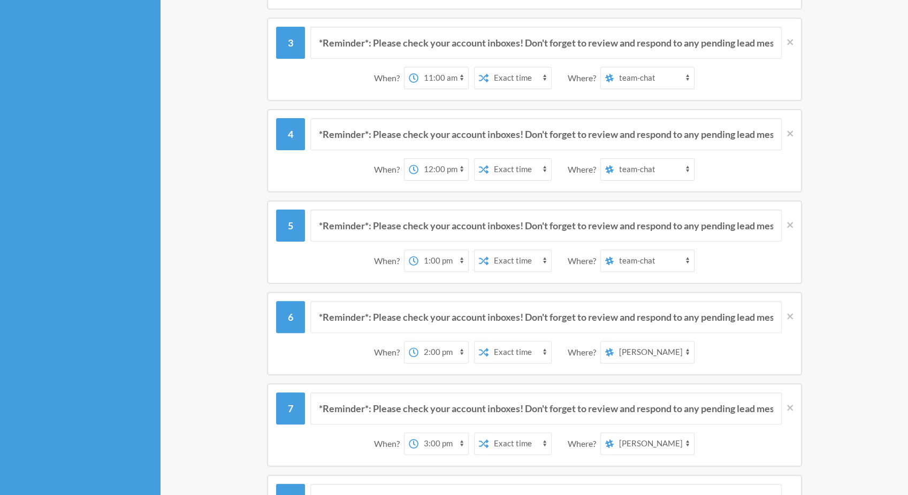
click at [648, 350] on select "all-slack team-chat messages task-alerts [PERSON_NAME] [PERSON_NAME] [PERSON_NA…" at bounding box center [654, 352] width 80 height 21
select select "C097MME9VH9"
click at [619, 342] on select "all-slack team-chat messages task-alerts [PERSON_NAME] [PERSON_NAME] [PERSON_NA…" at bounding box center [654, 352] width 80 height 21
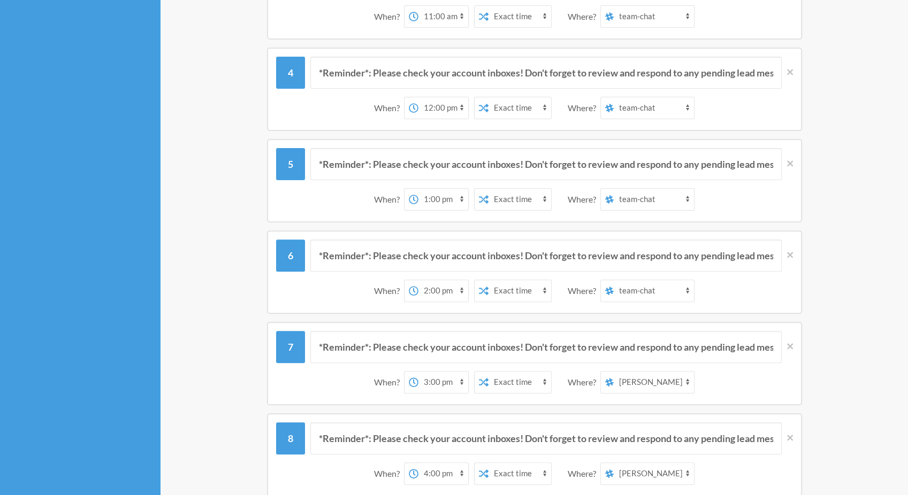
scroll to position [356, 0]
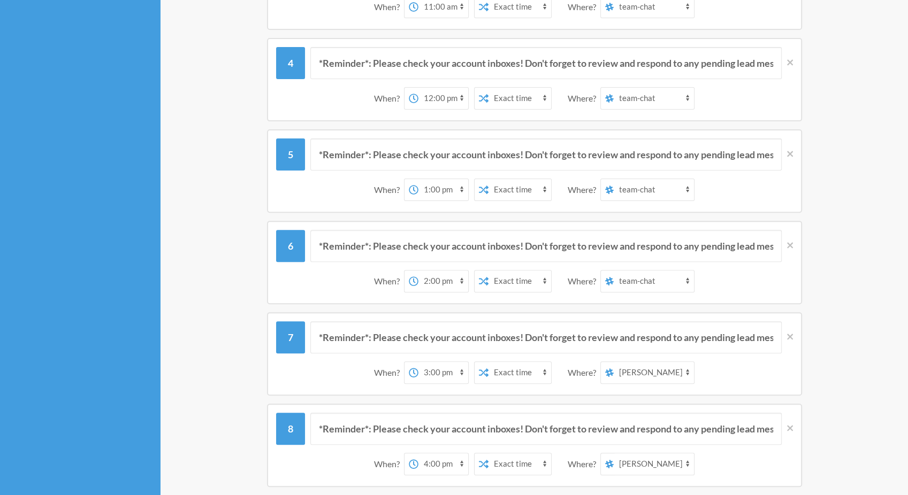
click at [668, 364] on select "all-slack team-chat messages task-alerts [PERSON_NAME] [PERSON_NAME] [PERSON_NA…" at bounding box center [654, 372] width 80 height 21
select select "C097MME9VH9"
click at [619, 362] on select "all-slack team-chat messages task-alerts [PERSON_NAME] [PERSON_NAME] [PERSON_NA…" at bounding box center [654, 372] width 80 height 21
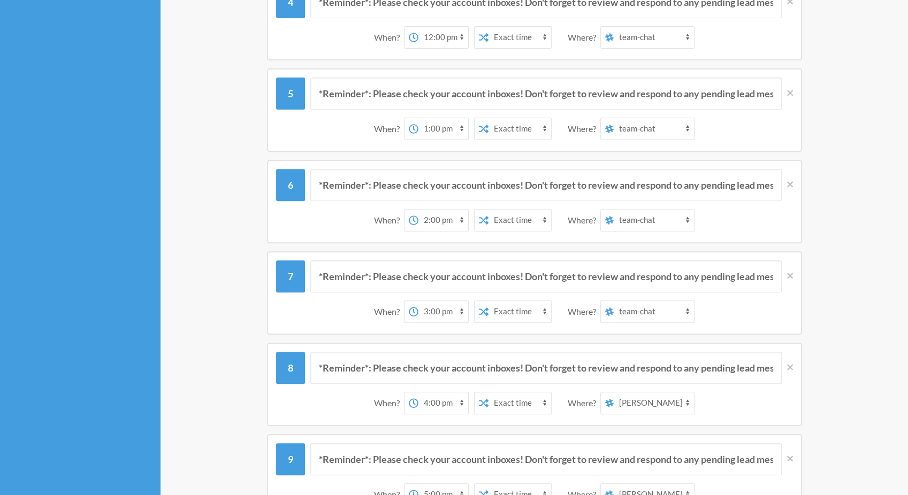
scroll to position [428, 0]
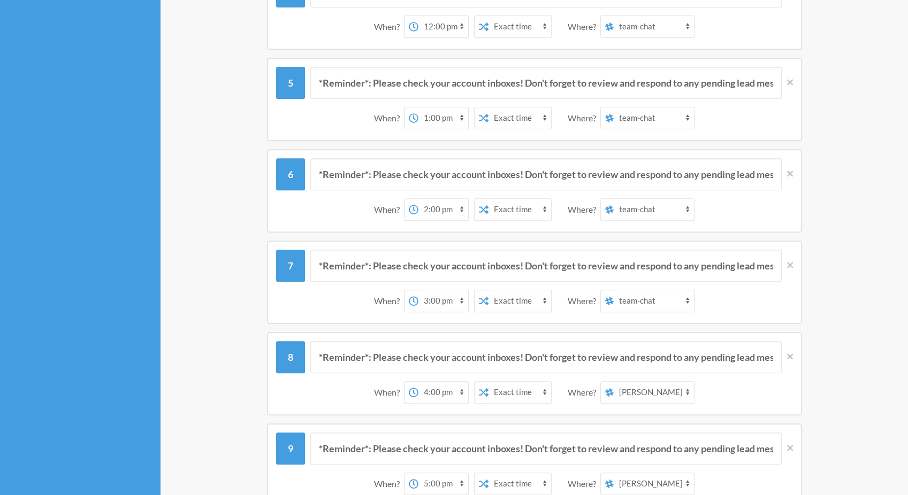
click at [674, 391] on select "all-slack team-chat messages task-alerts [PERSON_NAME] [PERSON_NAME] [PERSON_NA…" at bounding box center [654, 392] width 80 height 21
click at [661, 390] on select "all-slack team-chat messages task-alerts [PERSON_NAME] [PERSON_NAME] [PERSON_NA…" at bounding box center [654, 392] width 80 height 21
select select "C097MME9VH9"
click at [619, 382] on select "all-slack team-chat messages task-alerts [PERSON_NAME] [PERSON_NAME] [PERSON_NA…" at bounding box center [654, 392] width 80 height 21
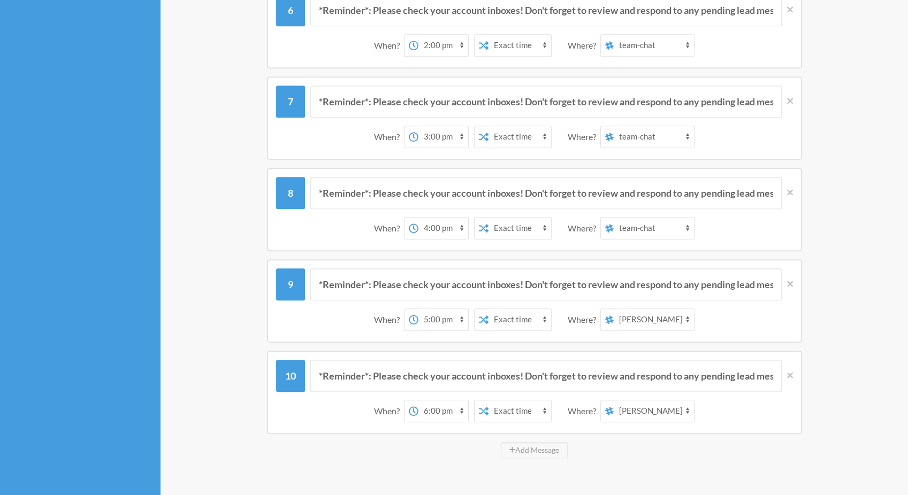
scroll to position [642, 0]
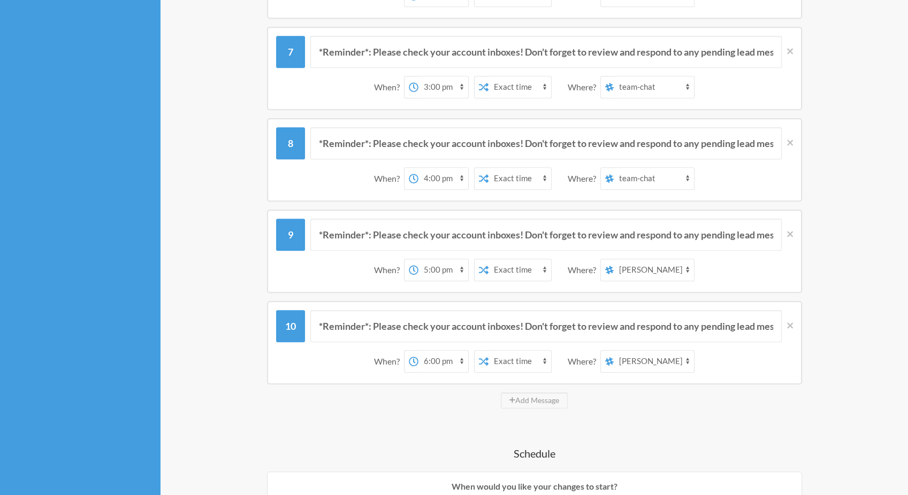
click at [644, 262] on select "all-slack team-chat messages task-alerts [PERSON_NAME] [PERSON_NAME] [PERSON_NA…" at bounding box center [654, 269] width 80 height 21
select select "C097MME9VH9"
click at [619, 259] on select "all-slack team-chat messages task-alerts [PERSON_NAME] [PERSON_NAME] [PERSON_NA…" at bounding box center [654, 269] width 80 height 21
click at [648, 351] on select "all-slack team-chat messages task-alerts [PERSON_NAME] [PERSON_NAME] [PERSON_NA…" at bounding box center [654, 361] width 80 height 21
select select "C097MME9VH9"
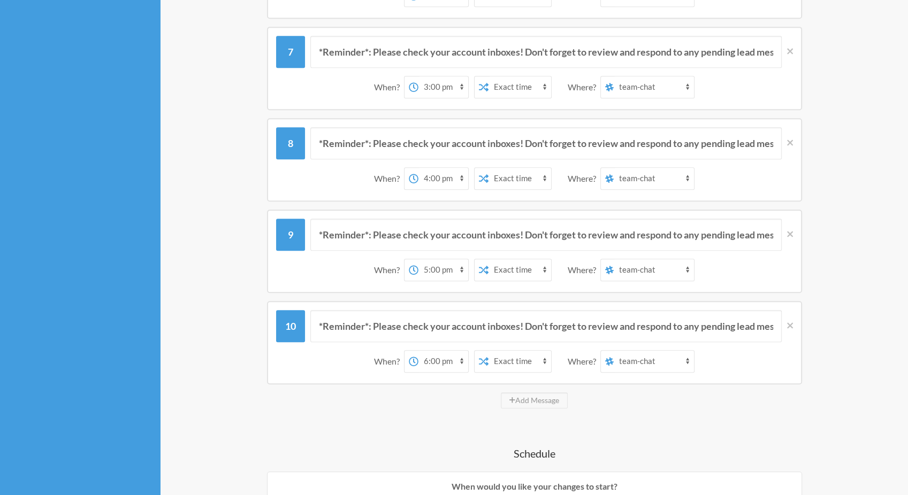
click at [619, 351] on select "all-slack team-chat messages task-alerts [PERSON_NAME] [PERSON_NAME] [PERSON_NA…" at bounding box center [654, 361] width 80 height 21
click at [629, 400] on div "Add Message" at bounding box center [534, 401] width 642 height 16
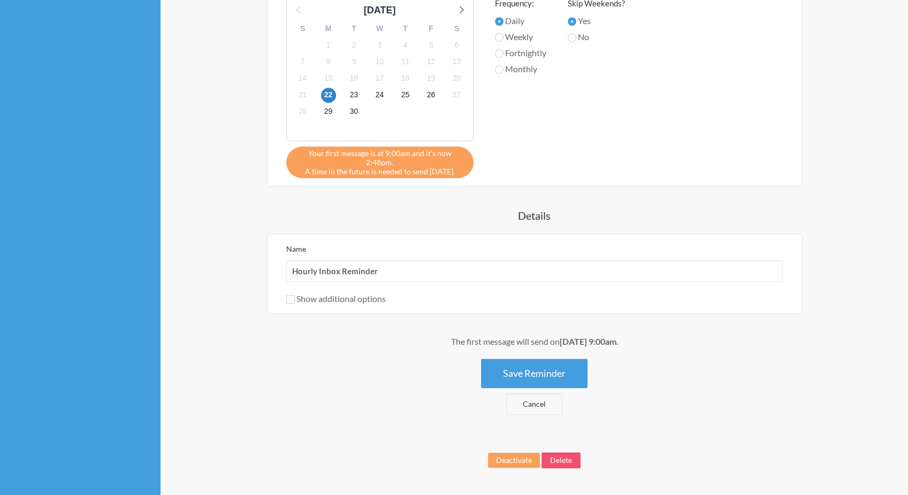
scroll to position [1241, 0]
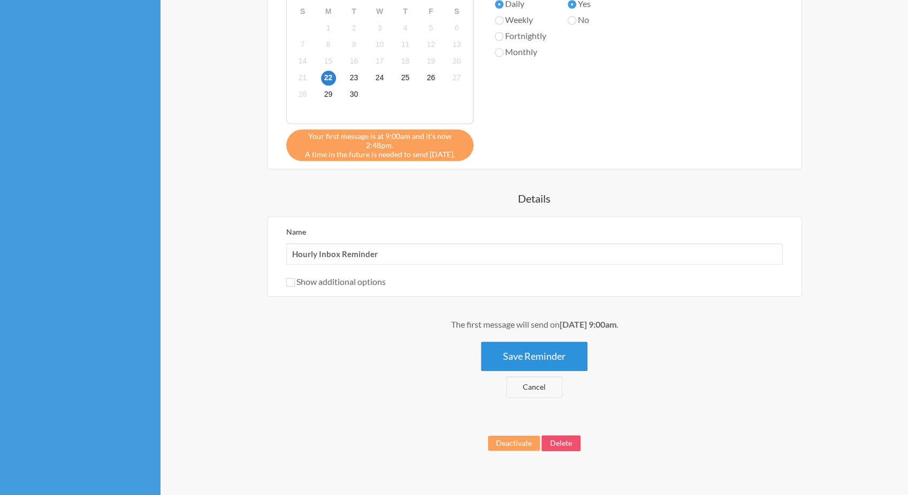
click at [558, 342] on button "Save Reminder" at bounding box center [534, 356] width 106 height 29
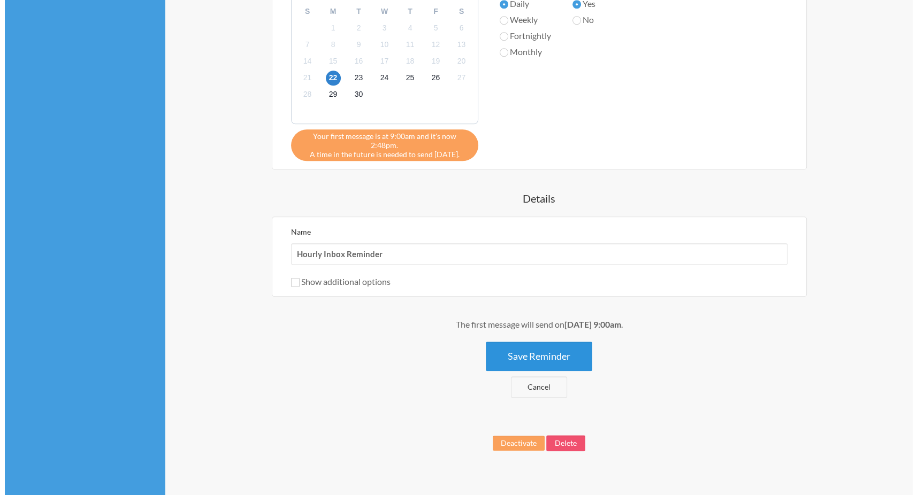
scroll to position [0, 0]
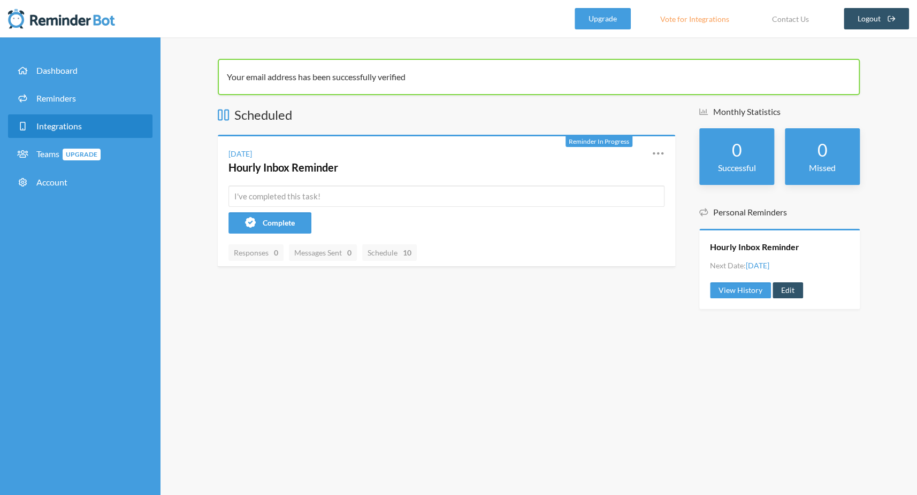
click at [70, 129] on span "Integrations" at bounding box center [58, 126] width 45 height 10
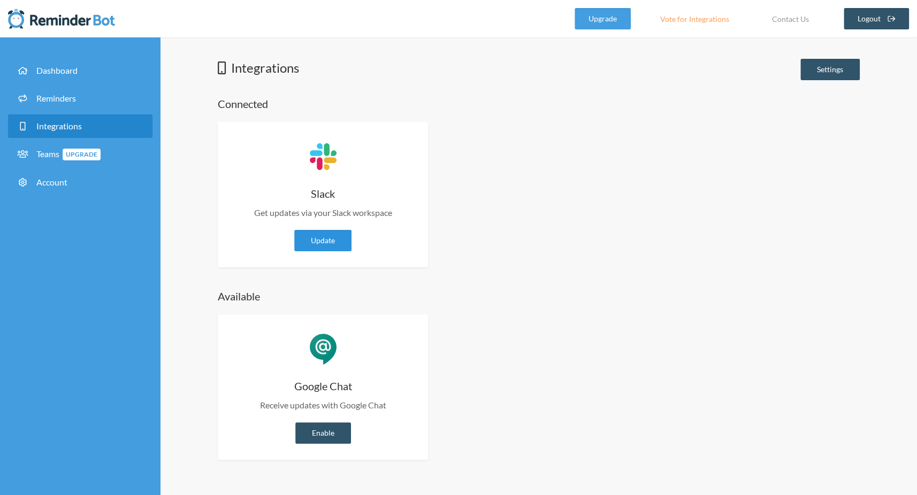
click at [331, 243] on link "Update" at bounding box center [322, 240] width 57 height 21
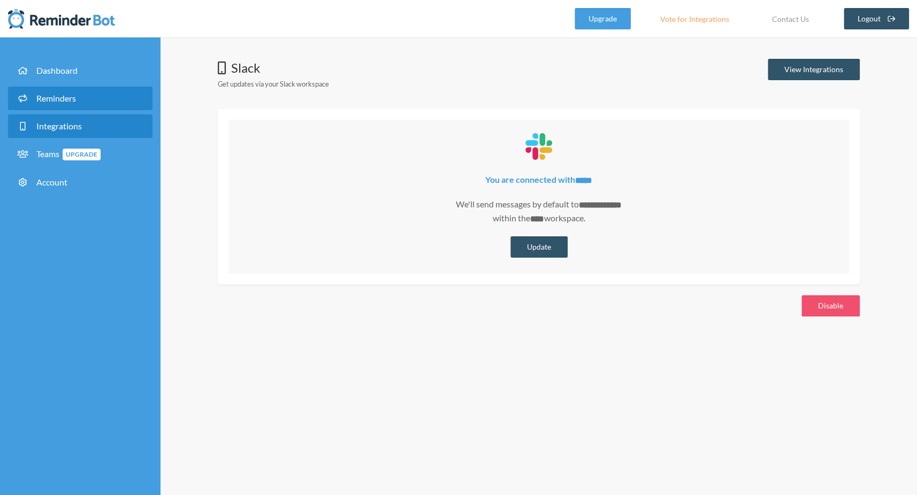
click at [68, 100] on span "Reminders" at bounding box center [56, 98] width 40 height 10
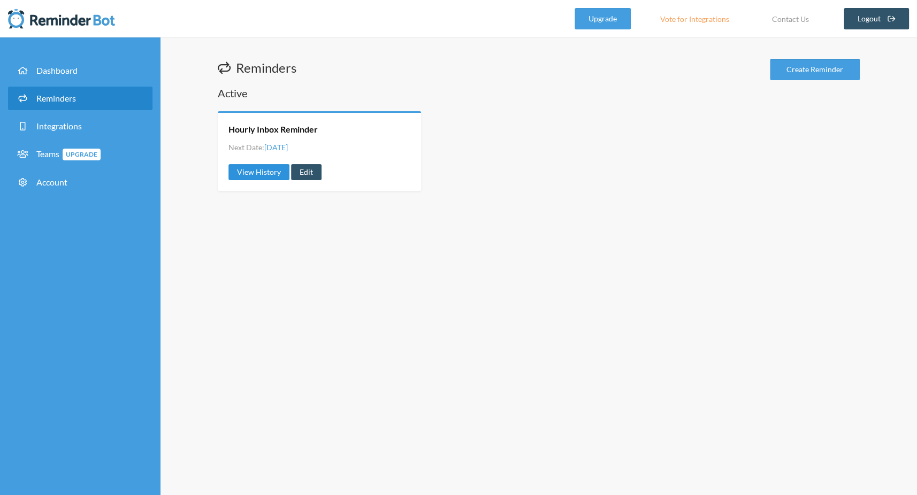
click at [258, 174] on link "View History" at bounding box center [258, 172] width 61 height 16
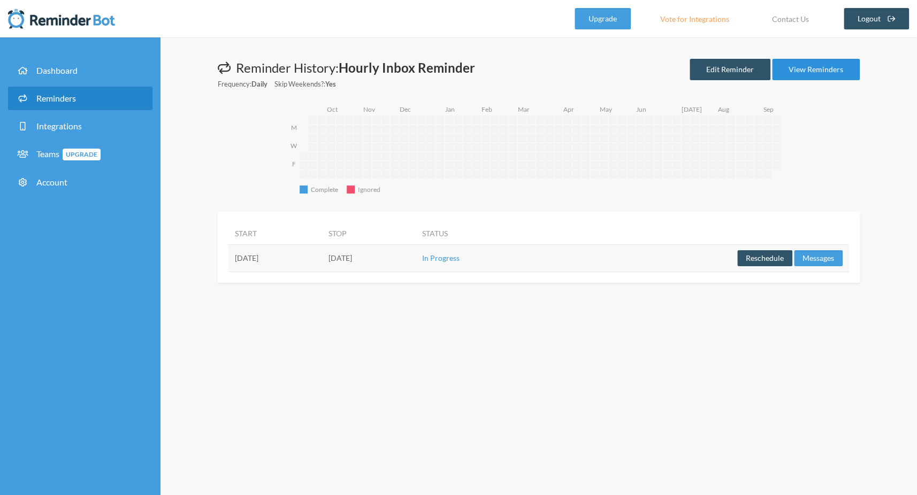
click at [809, 73] on link "View Reminders" at bounding box center [816, 69] width 88 height 21
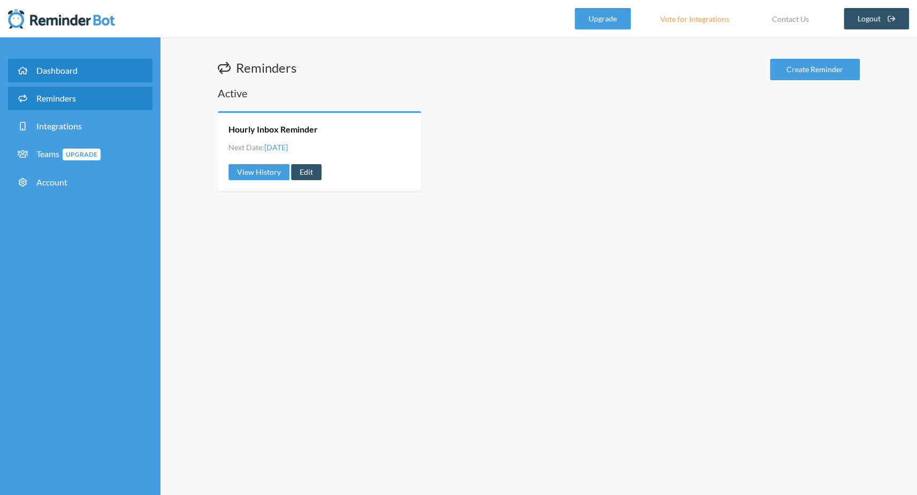
click at [73, 70] on span "Dashboard" at bounding box center [56, 70] width 41 height 10
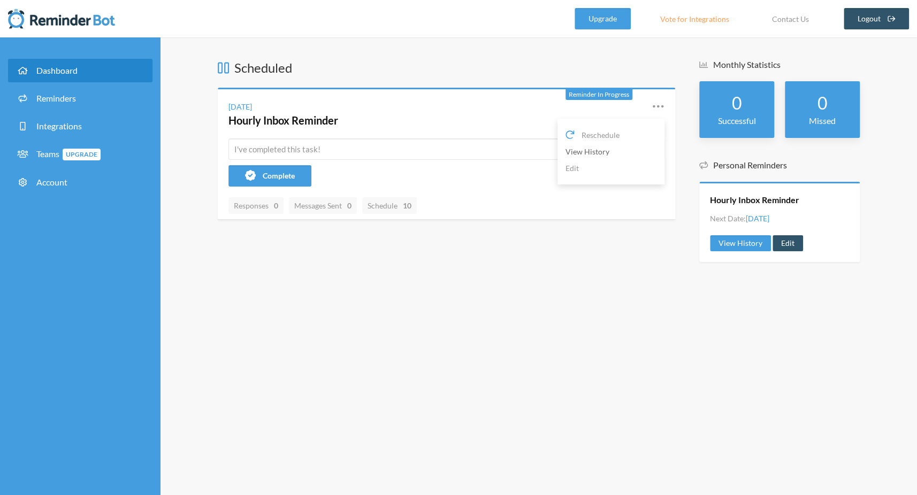
click at [599, 155] on link "View History" at bounding box center [610, 151] width 91 height 17
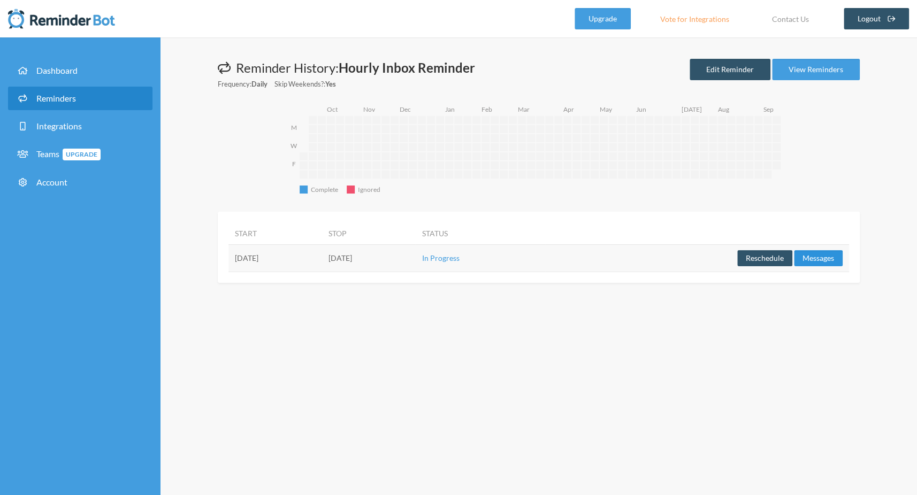
click at [814, 258] on button "Messages" at bounding box center [818, 258] width 49 height 16
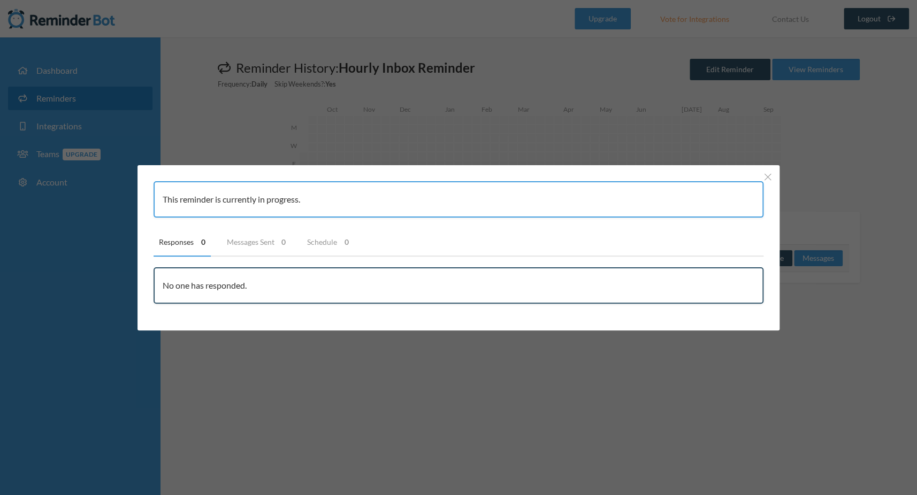
click at [439, 349] on div "This reminder is currently in progress. Responses 0 Messages Sent 0 Schedule 0 …" at bounding box center [458, 247] width 917 height 495
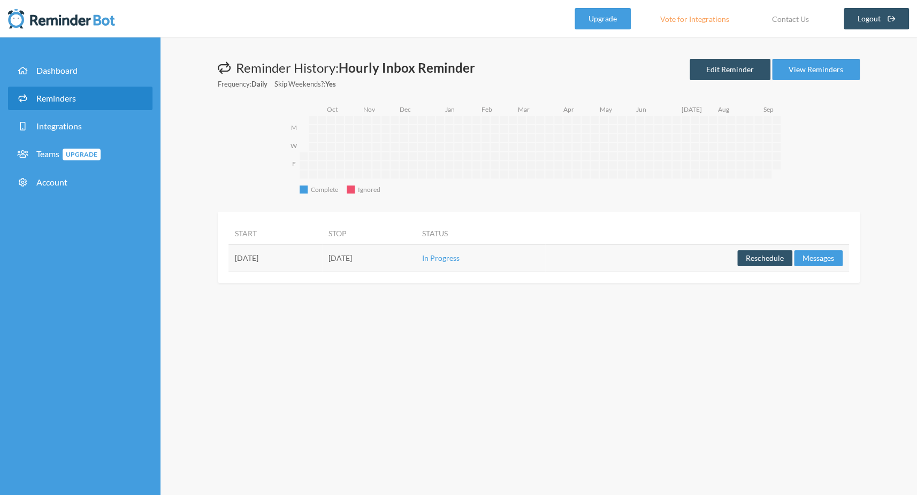
click at [109, 19] on img at bounding box center [61, 18] width 107 height 21
